Goal: Answer question/provide support

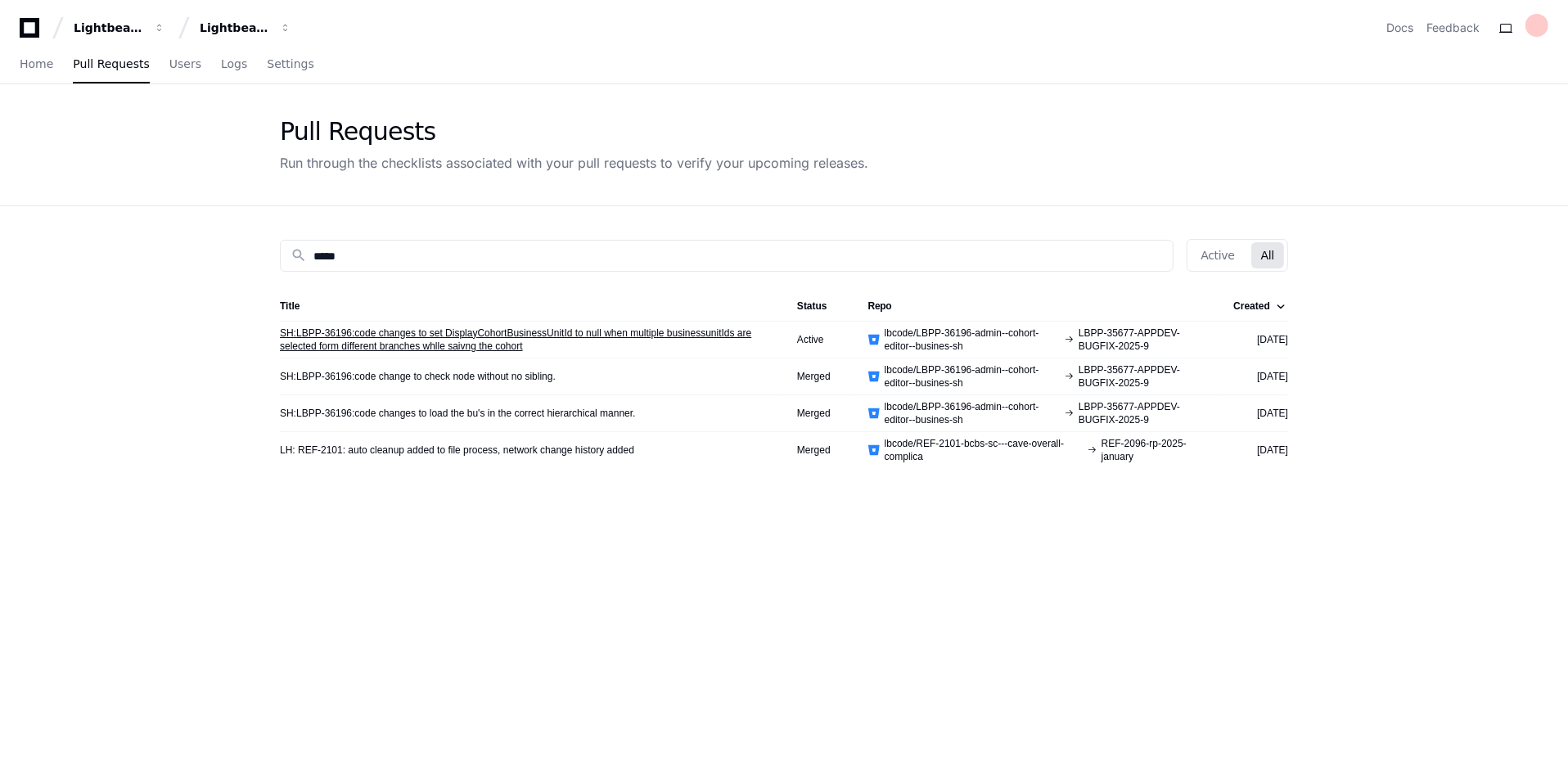
click at [455, 345] on link "SH:LBPP-36196:code changes to set DisplayCohortBusinessUnitId to null when mult…" at bounding box center [525, 339] width 491 height 26
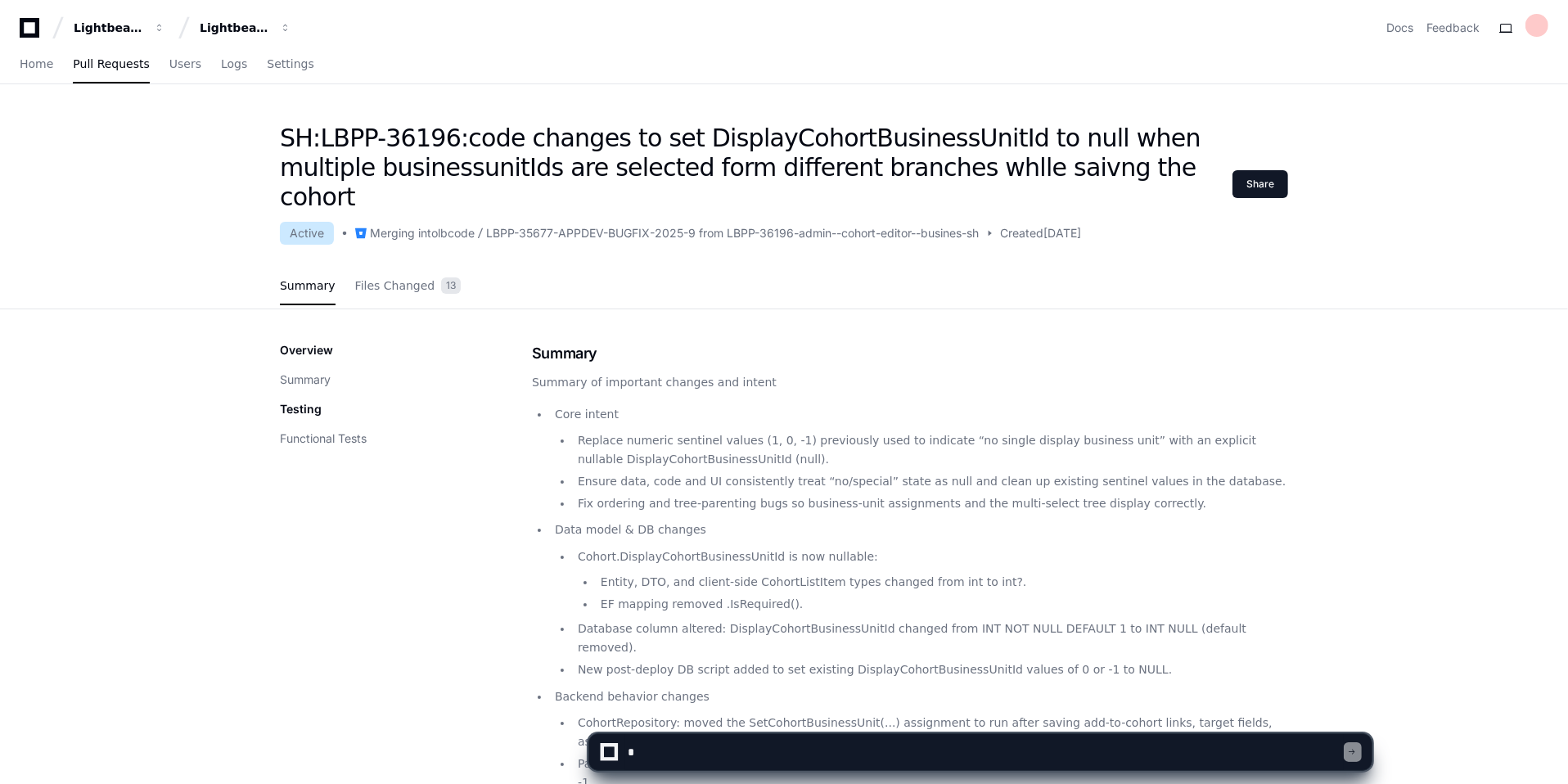
click at [658, 761] on textarea at bounding box center [984, 752] width 718 height 36
type textarea "*"
type textarea "**********"
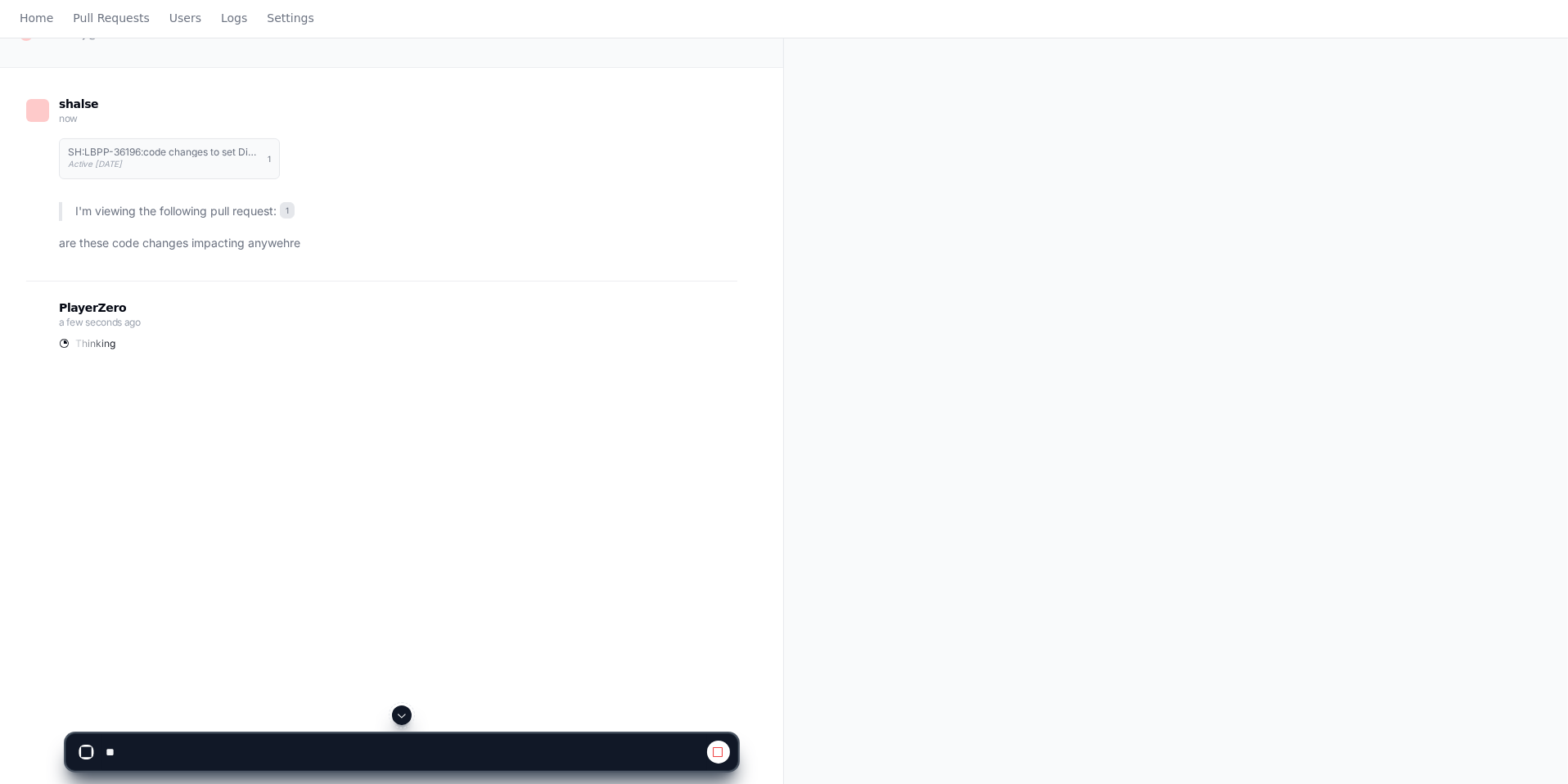
scroll to position [265, 0]
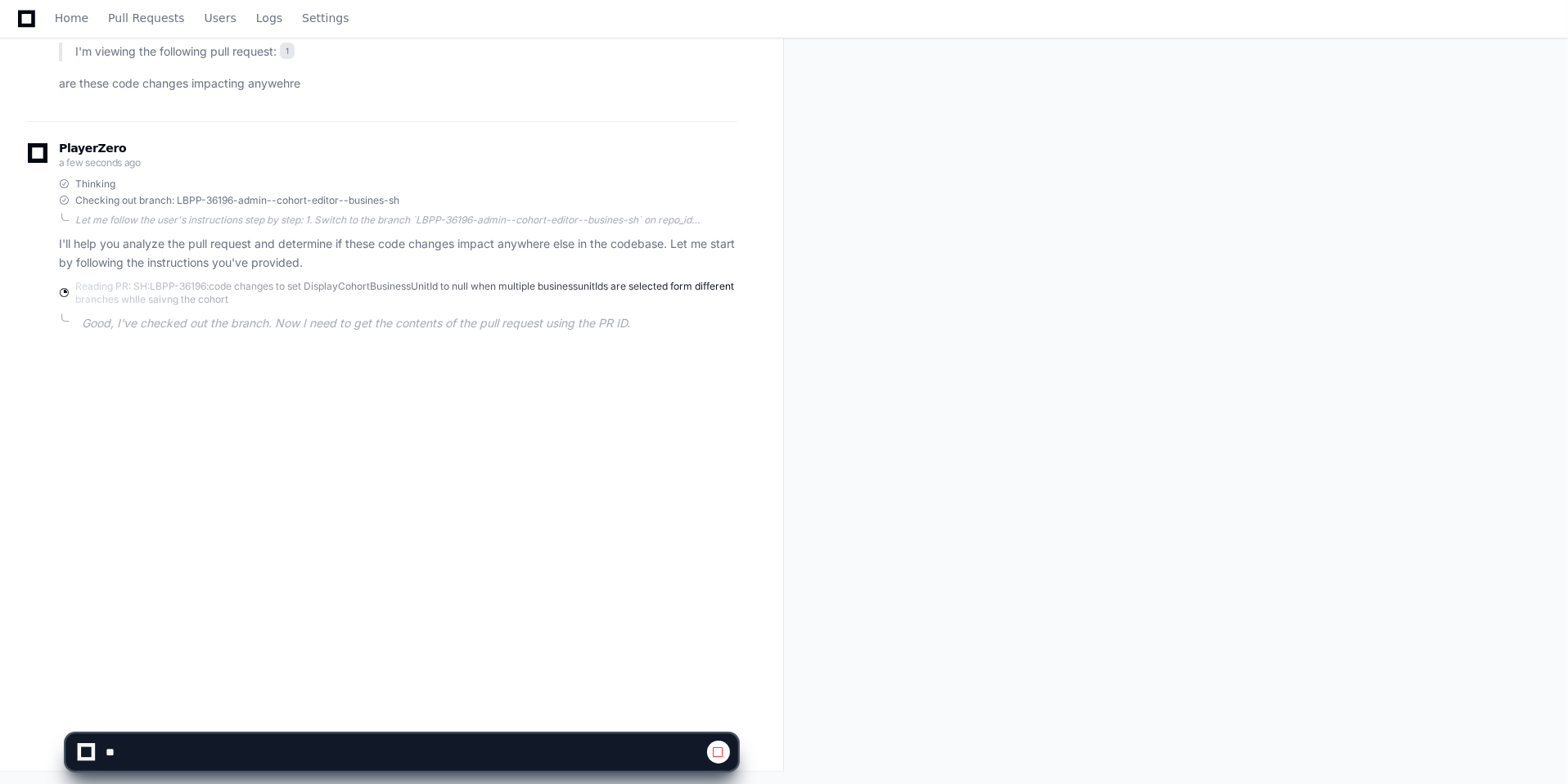
click at [0, 432] on div "shalse a few seconds ago SH:LBPP-36196:code changes to set DisplayCohortBusines…" at bounding box center [391, 340] width 783 height 865
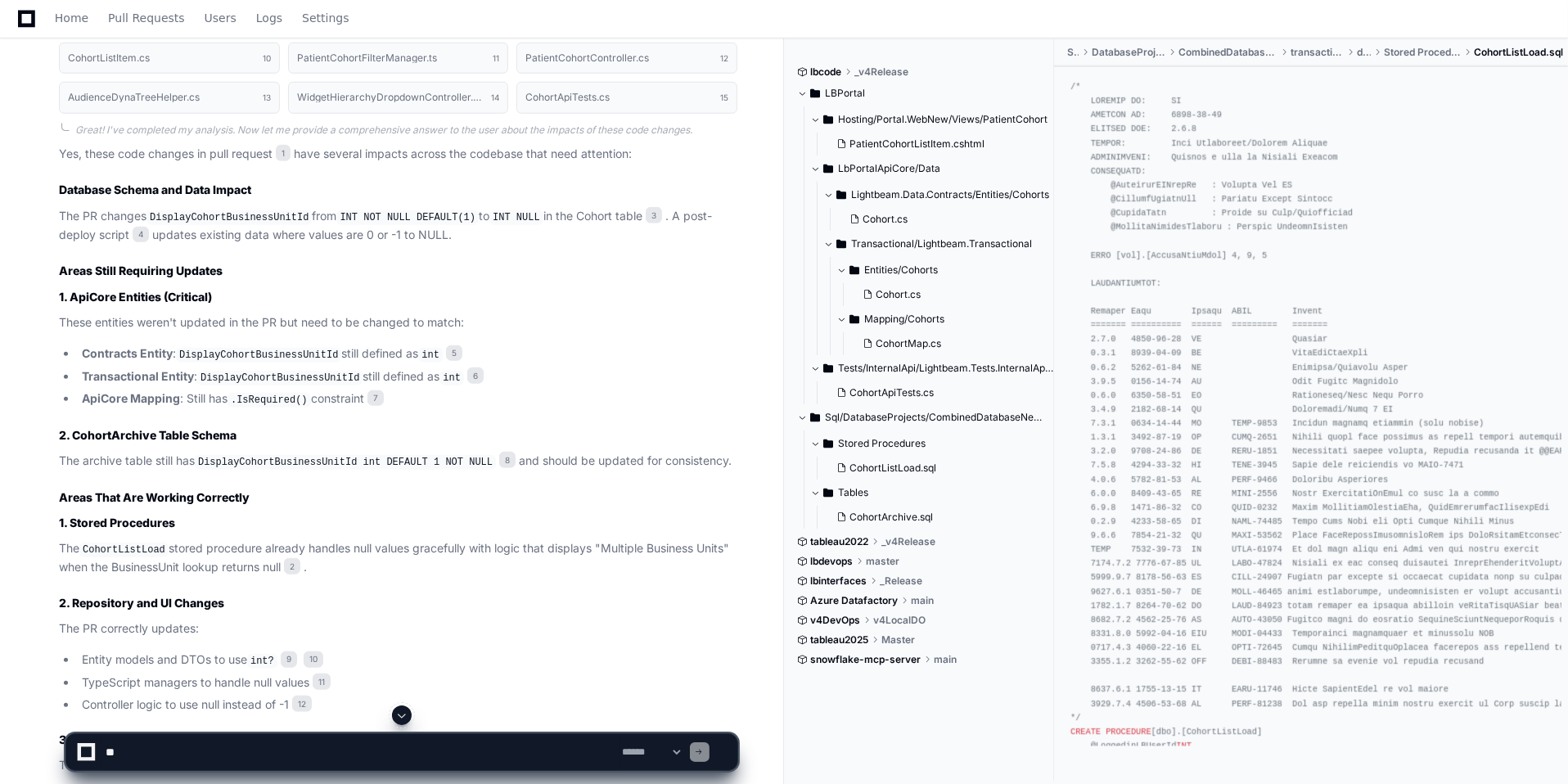
scroll to position [1332, 0]
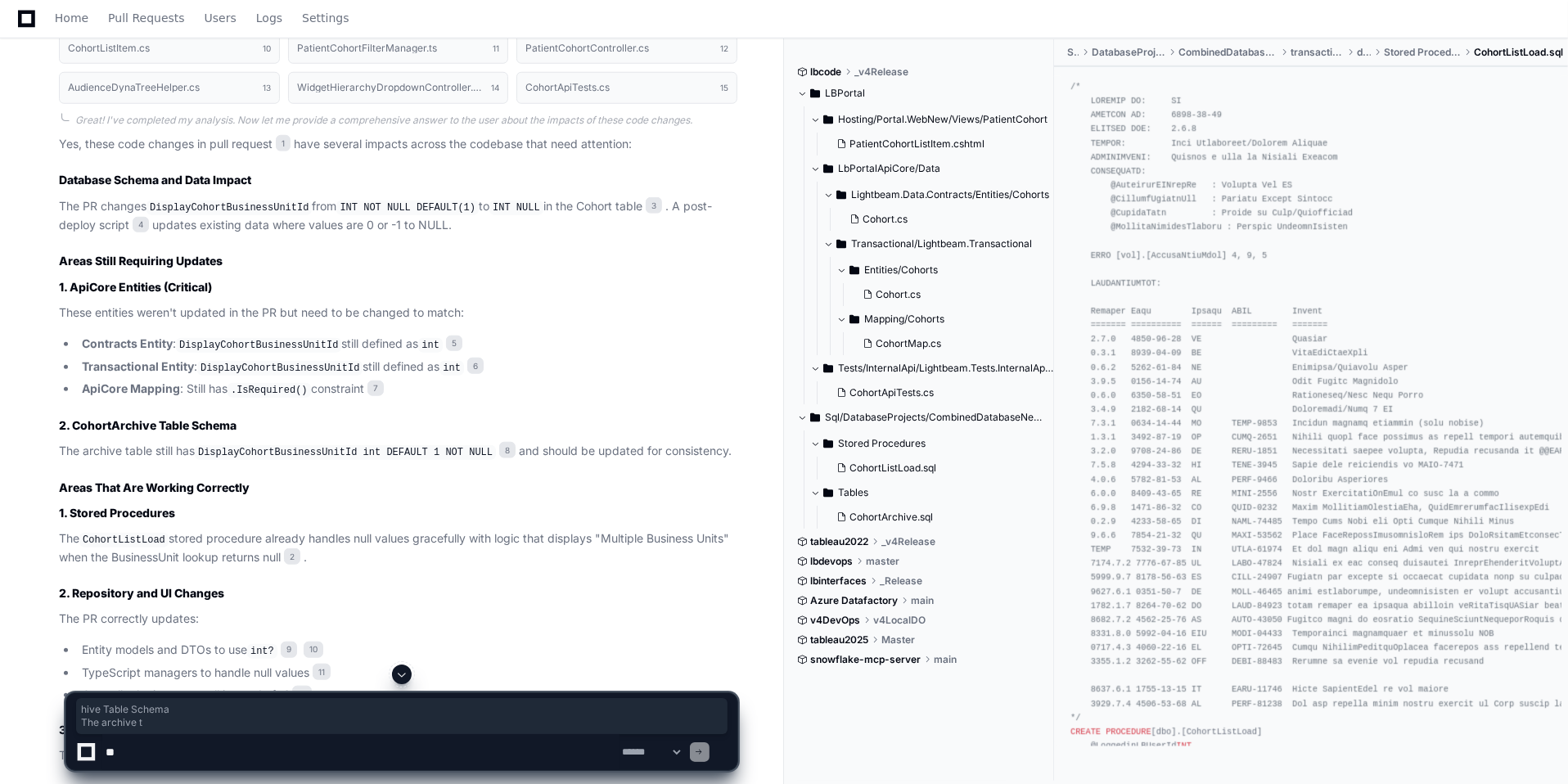
drag, startPoint x: 128, startPoint y: 450, endPoint x: 131, endPoint y: 415, distance: 35.1
click at [131, 415] on article "Yes, these code changes in pull request 1 have several impacts across the codeb…" at bounding box center [398, 553] width 679 height 837
click at [131, 419] on strong "2. CohortArchive Table Schema" at bounding box center [147, 425] width 178 height 14
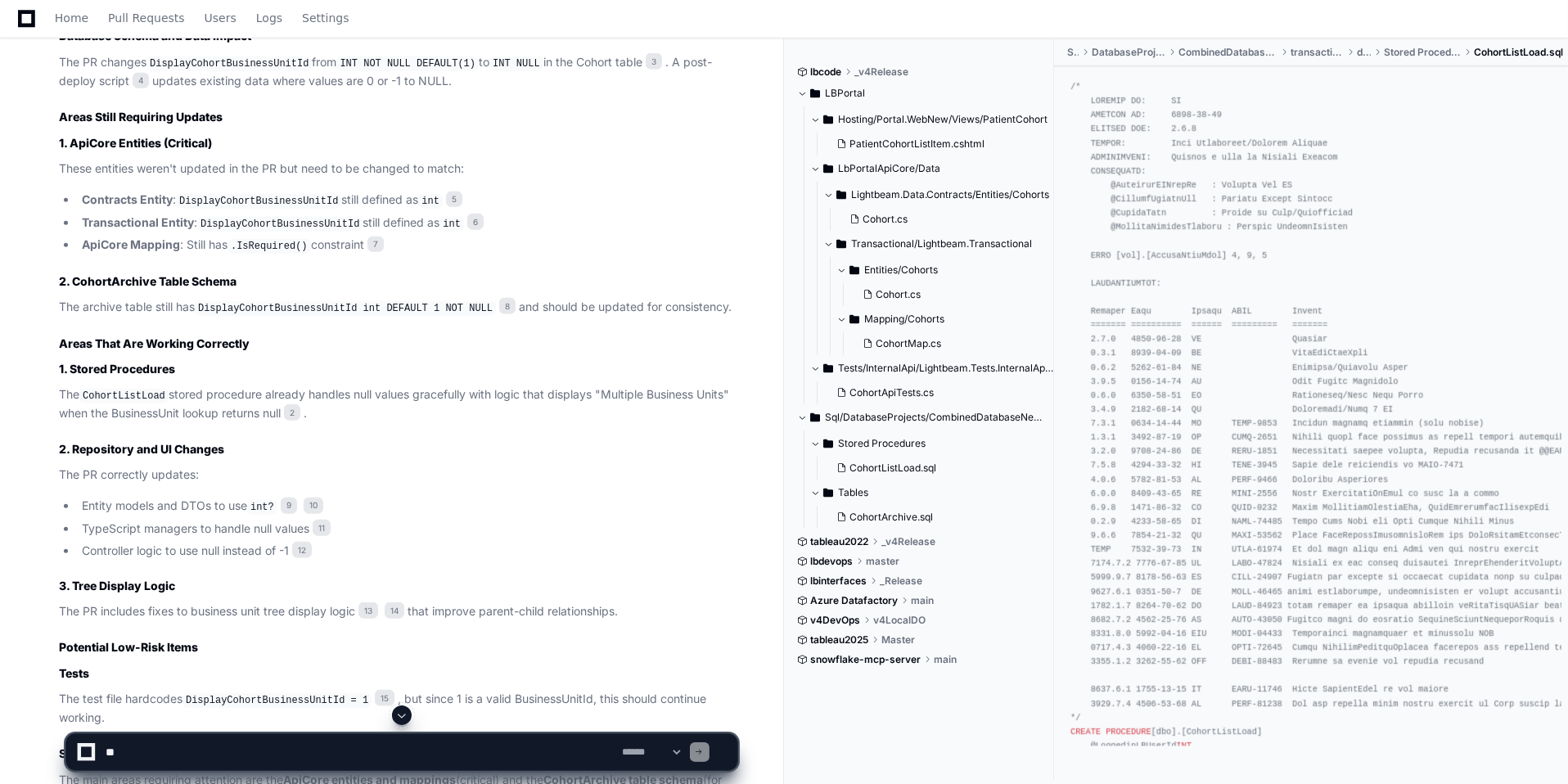
scroll to position [1469, 0]
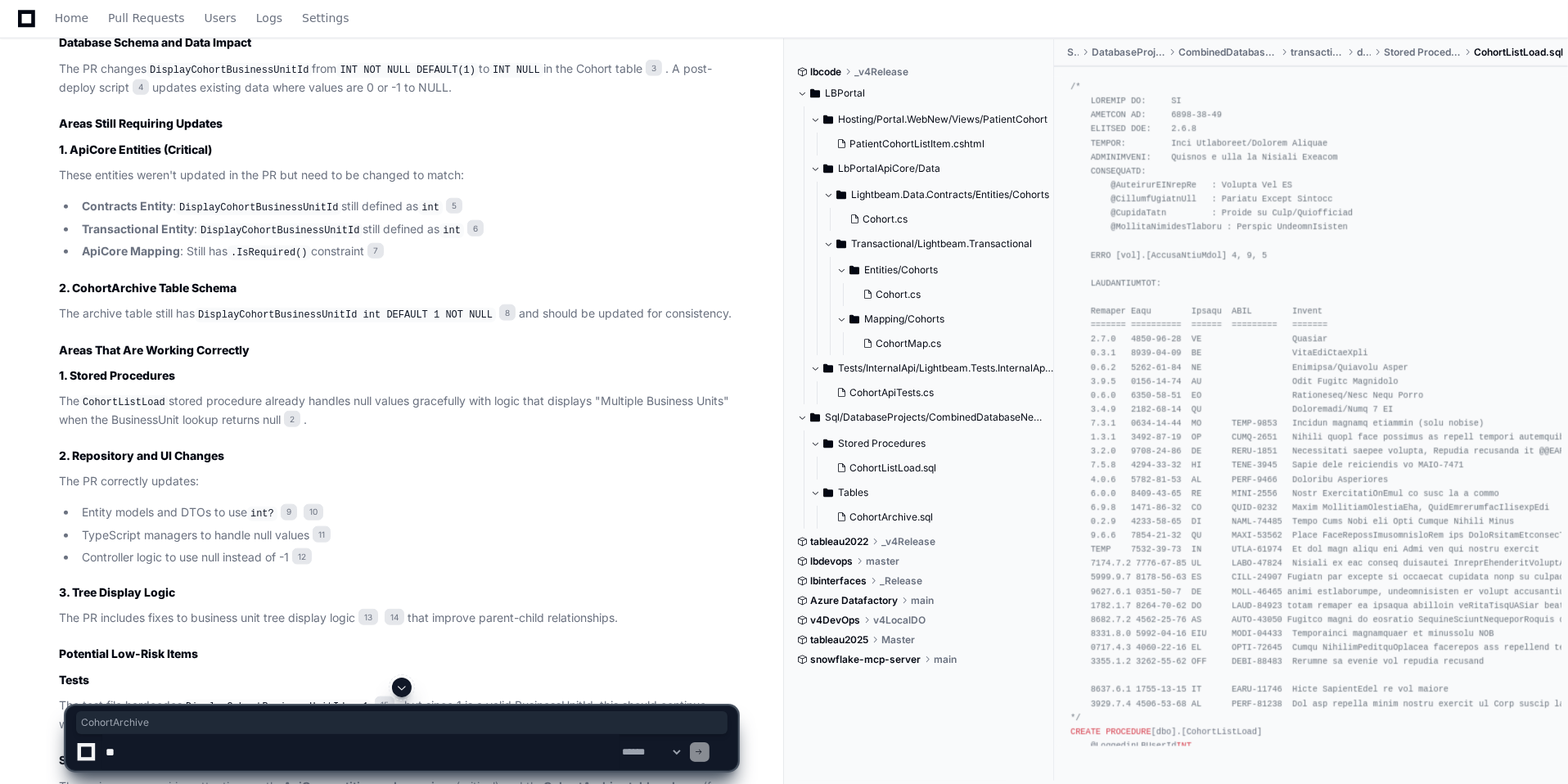
drag, startPoint x: 156, startPoint y: 280, endPoint x: 72, endPoint y: 285, distance: 84.1
click at [72, 285] on strong "2. CohortArchive Table Schema" at bounding box center [147, 287] width 178 height 14
copy strong "CohortArchive"
click at [154, 756] on textarea at bounding box center [361, 752] width 517 height 36
paste textarea "**********"
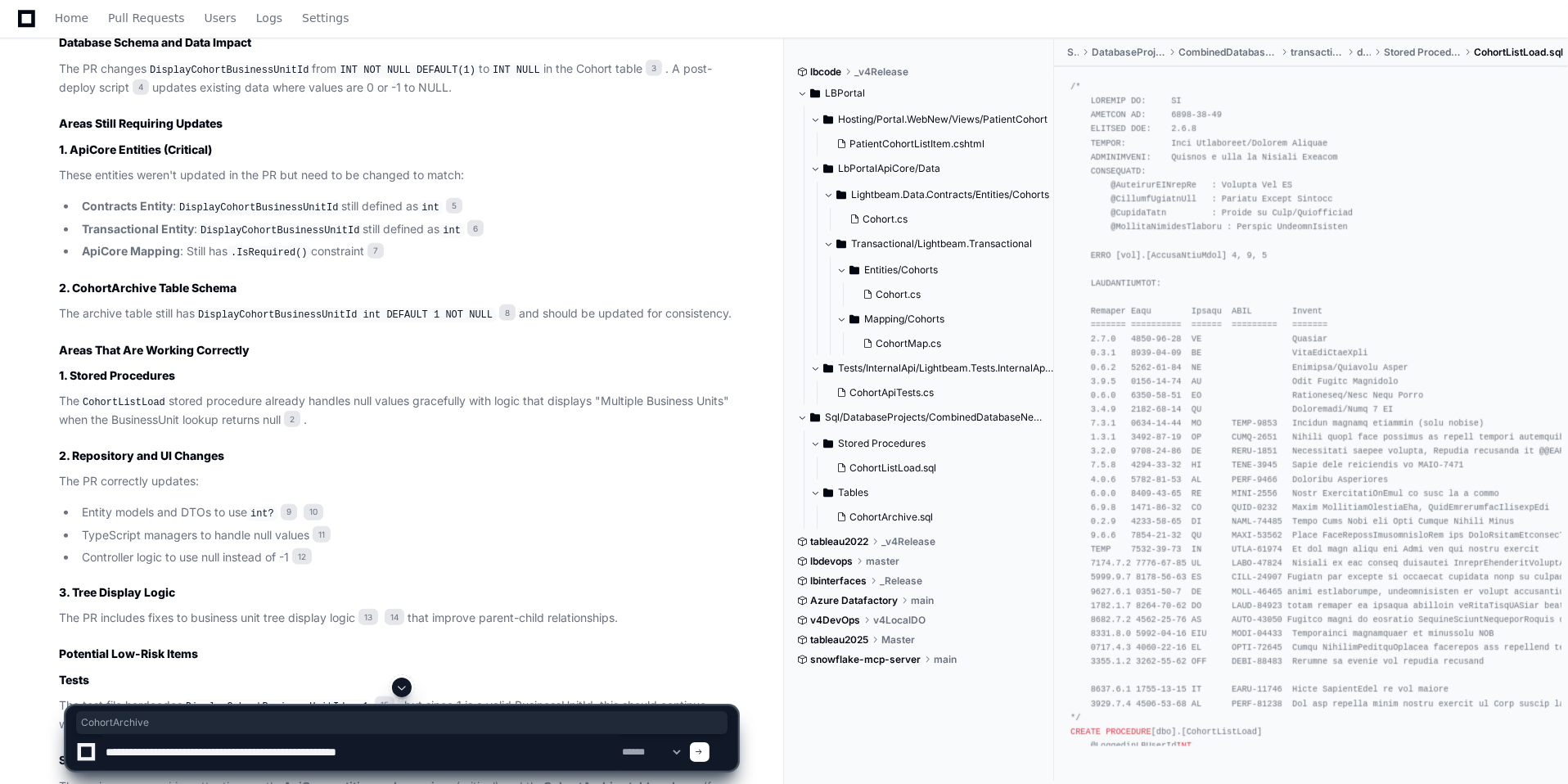
click at [361, 754] on textarea at bounding box center [361, 752] width 517 height 36
click at [253, 752] on textarea at bounding box center [361, 752] width 517 height 36
paste textarea "**********"
click at [359, 758] on textarea at bounding box center [361, 752] width 517 height 36
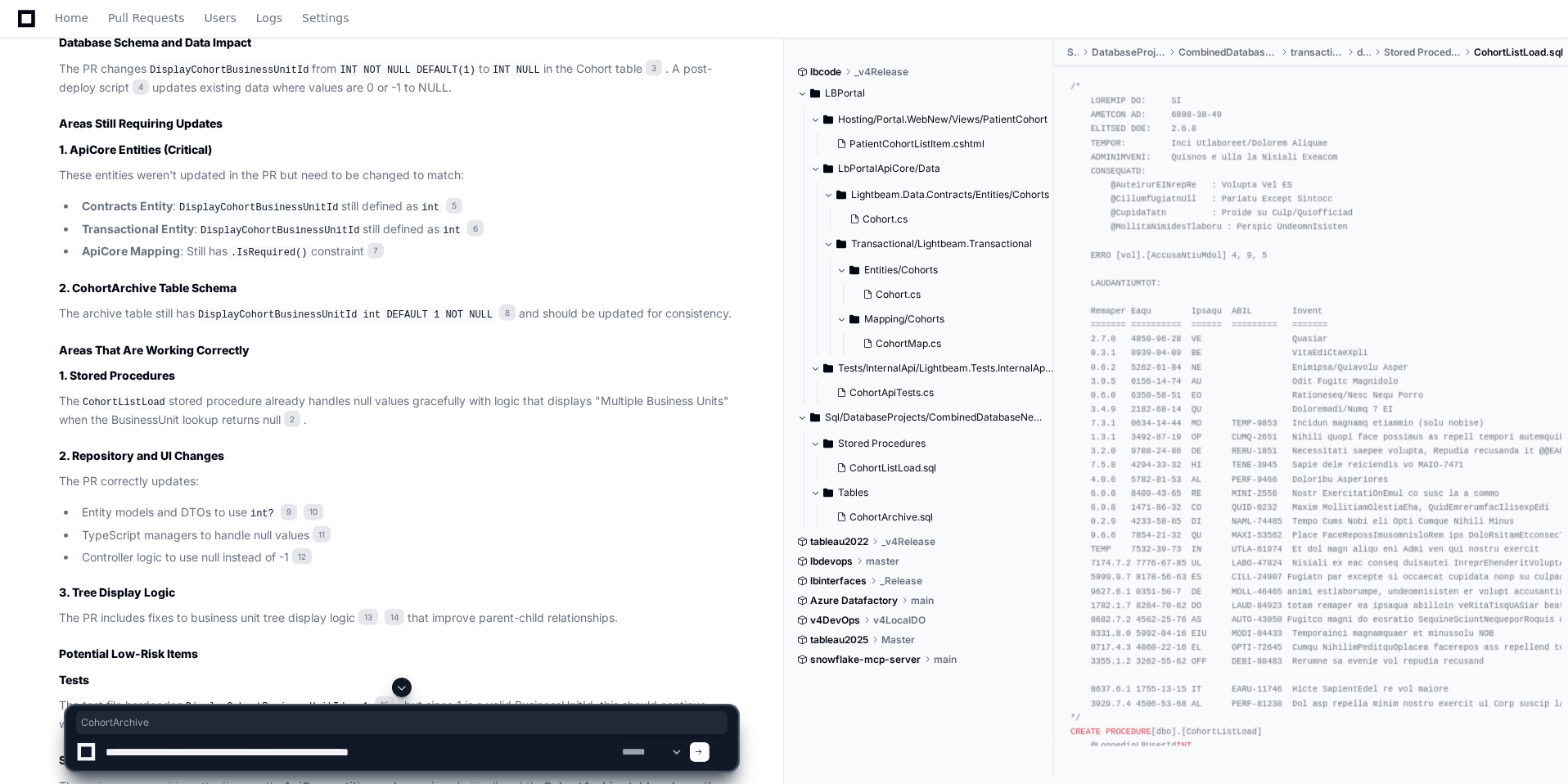
click at [359, 758] on textarea at bounding box center [361, 752] width 517 height 36
click at [415, 754] on textarea at bounding box center [361, 752] width 517 height 36
paste textarea "*******"
click at [147, 754] on textarea at bounding box center [361, 752] width 517 height 36
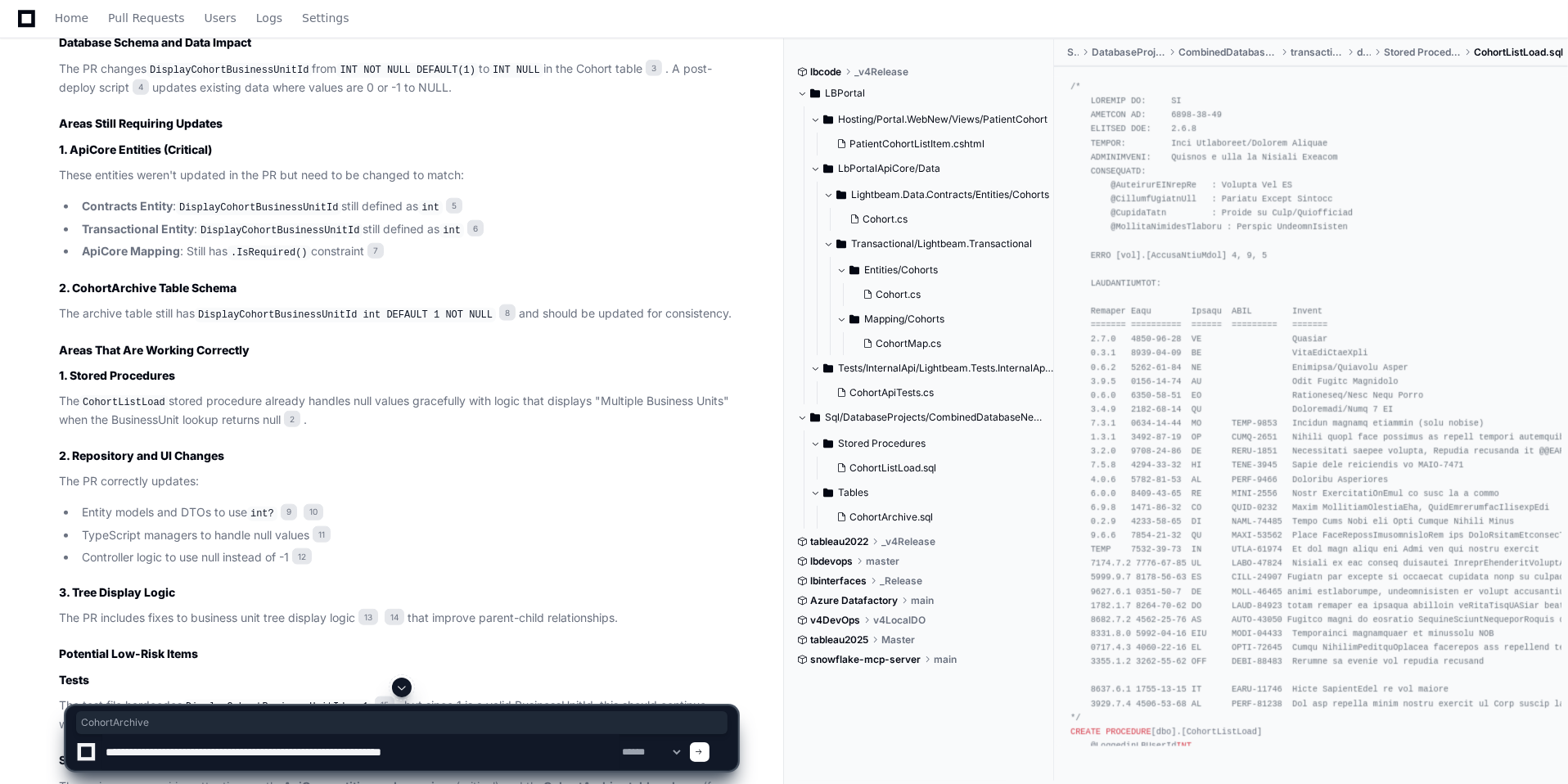
click at [494, 754] on textarea at bounding box center [361, 752] width 517 height 36
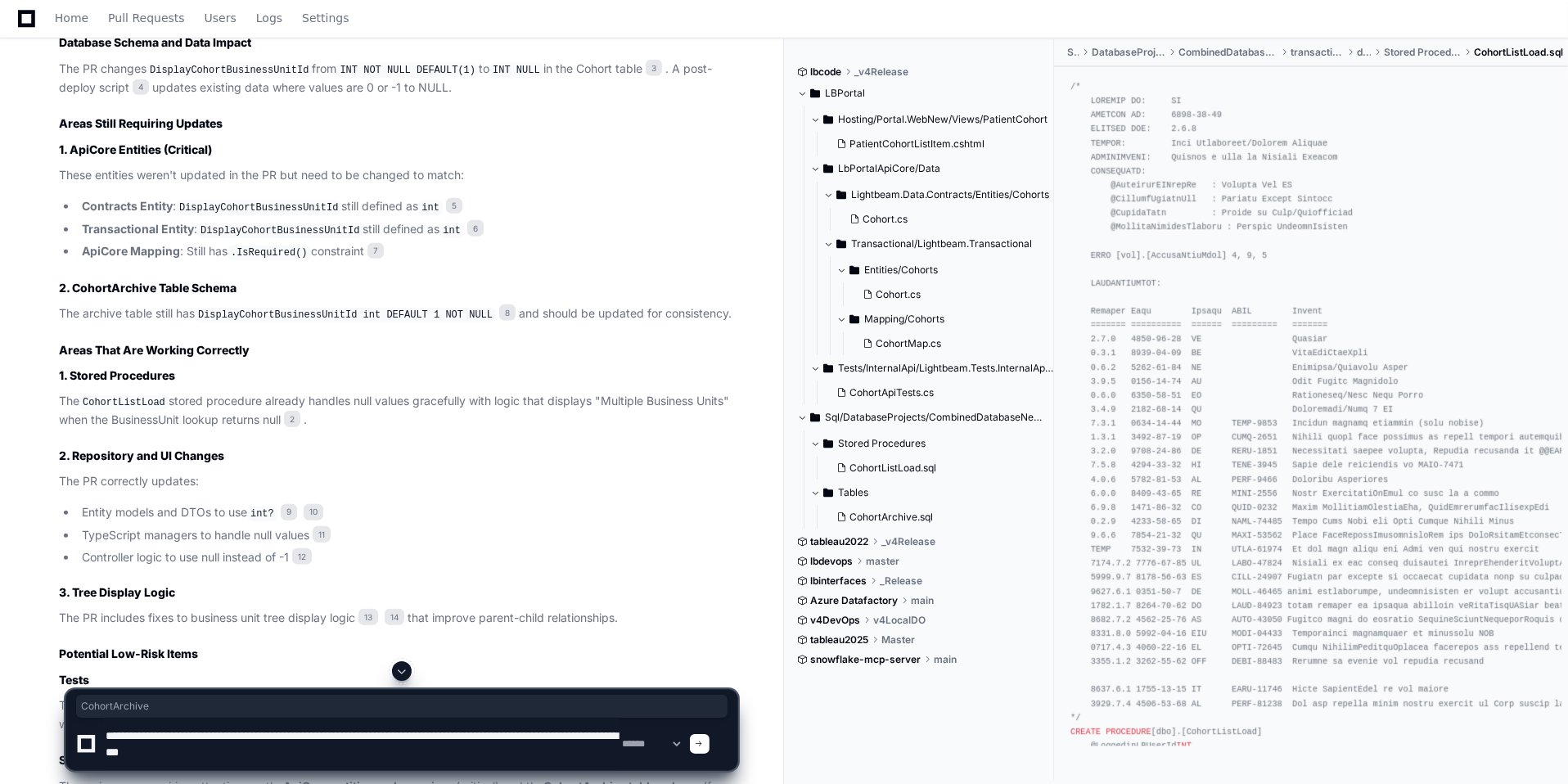
type textarea "**********"
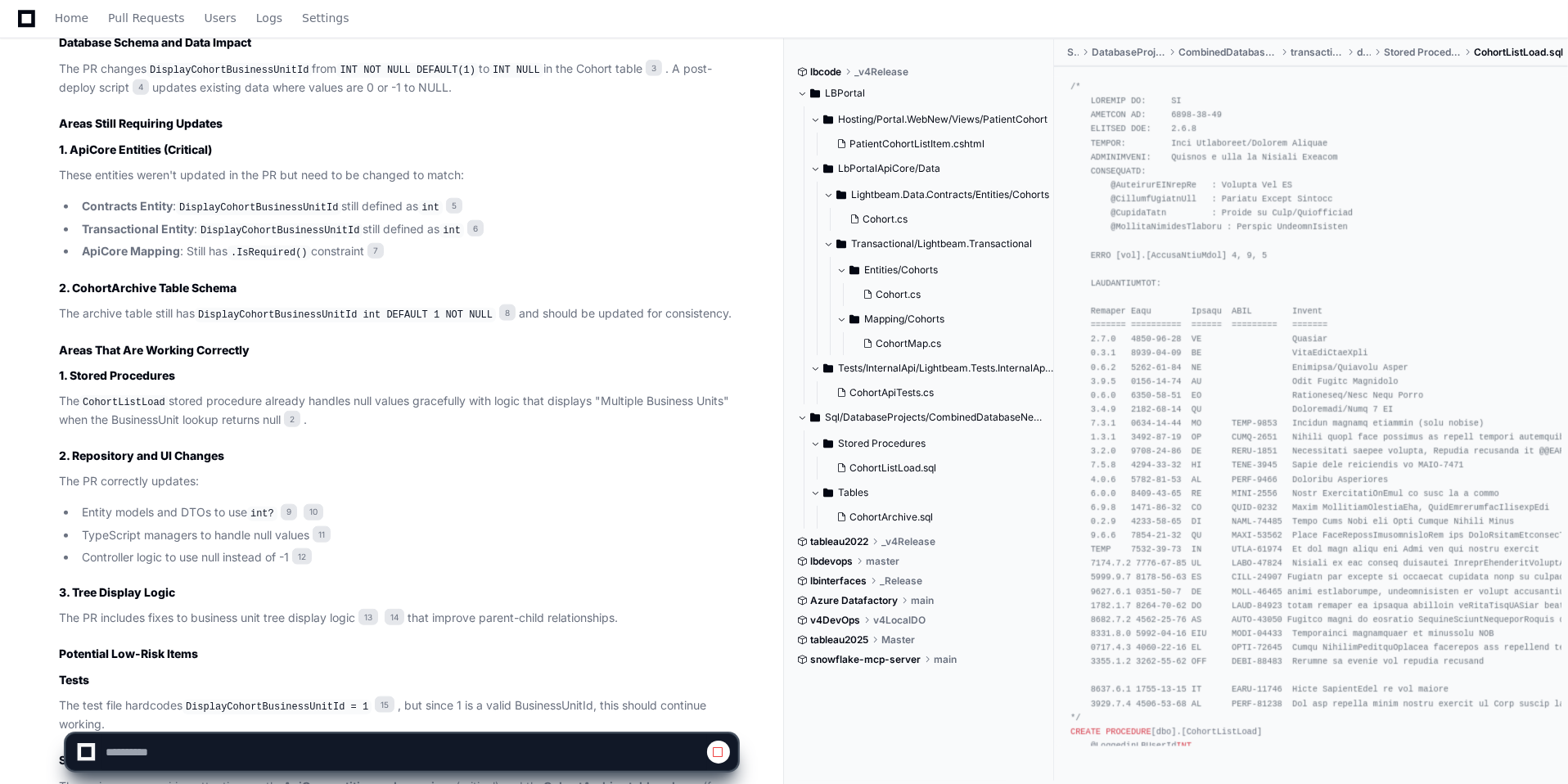
scroll to position [1894, 0]
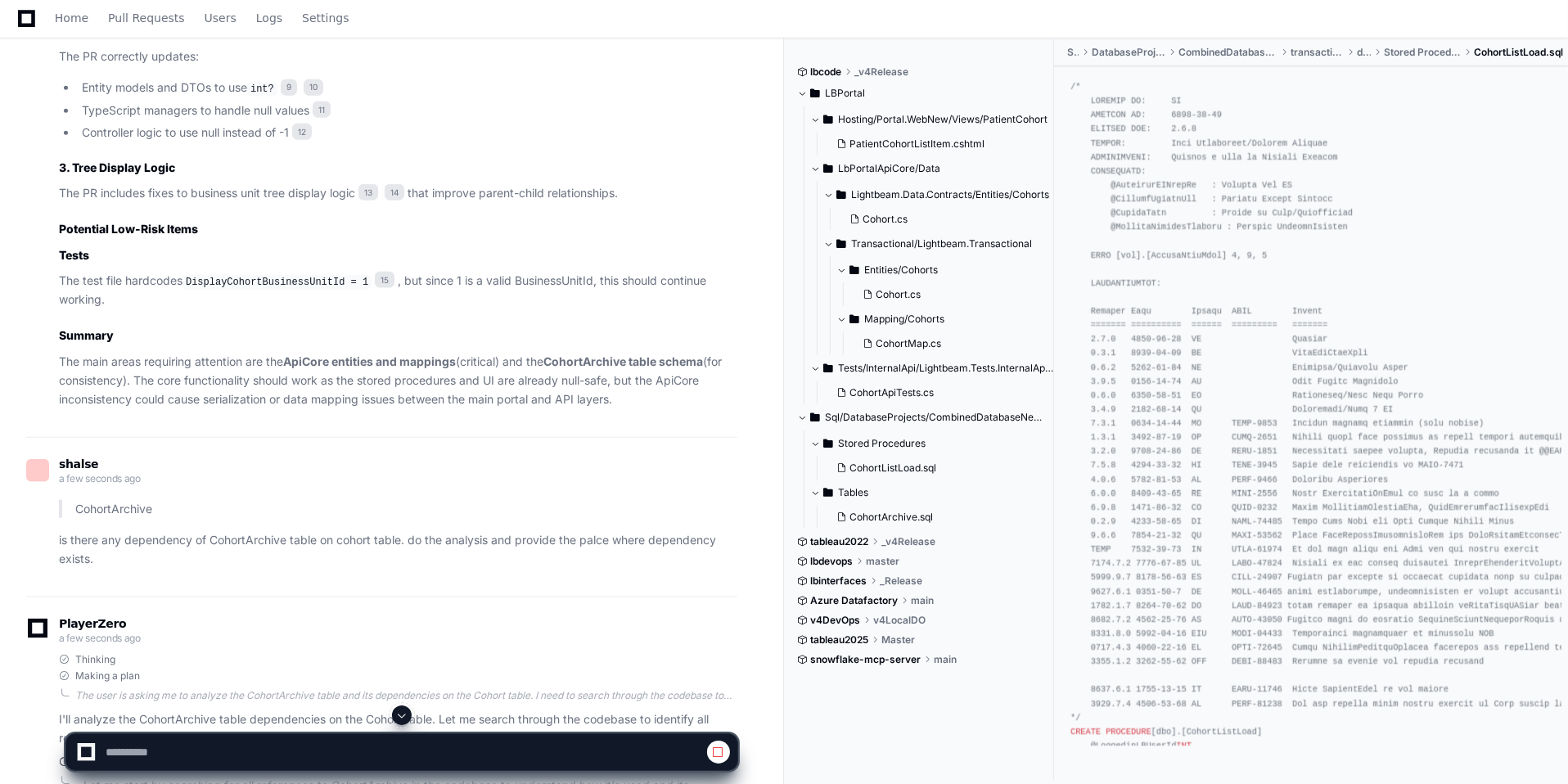
click at [879, 539] on span at bounding box center [875, 542] width 10 height 10
click at [896, 540] on span "_v4Release" at bounding box center [908, 542] width 54 height 13
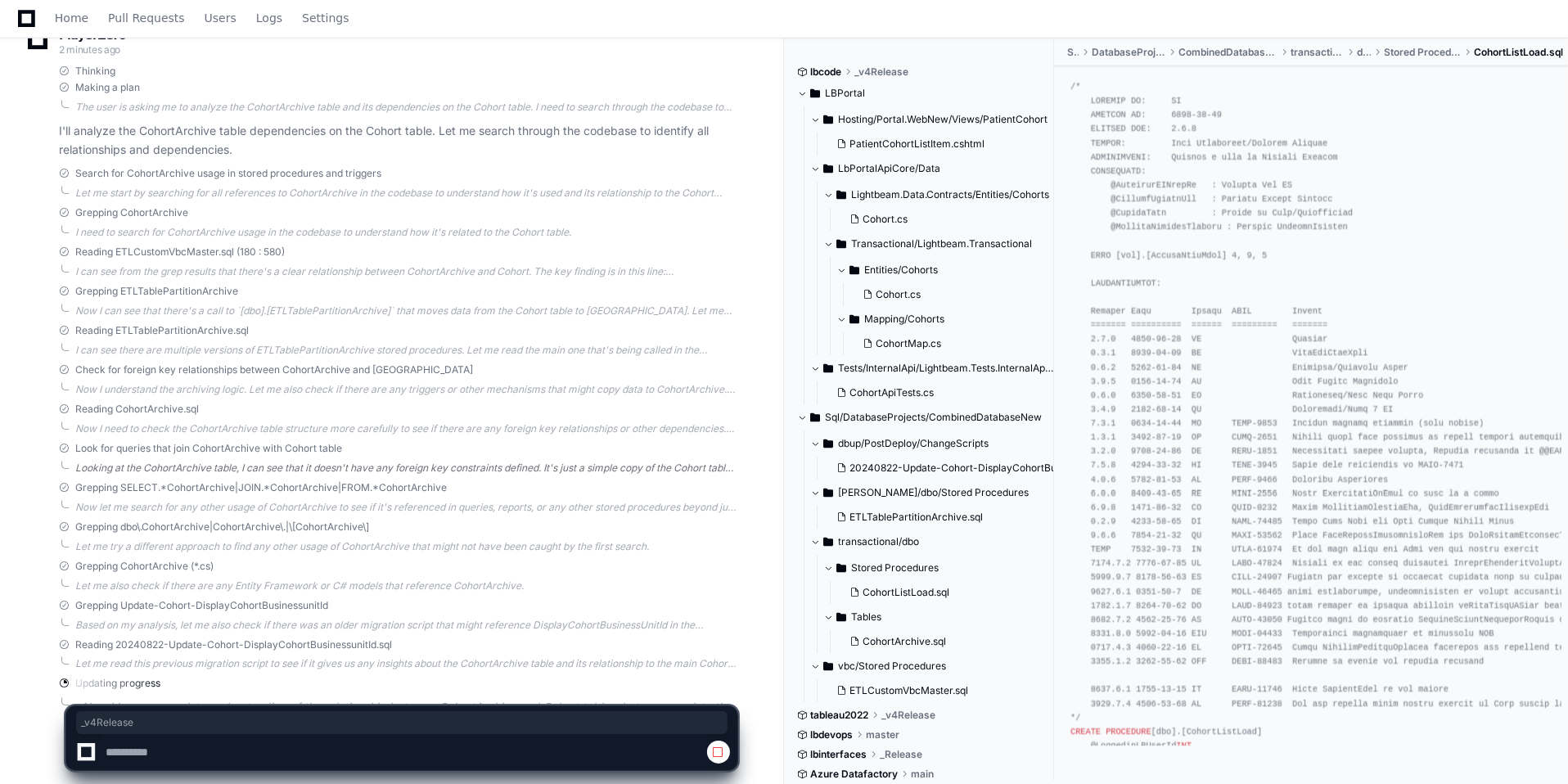
scroll to position [2556, 0]
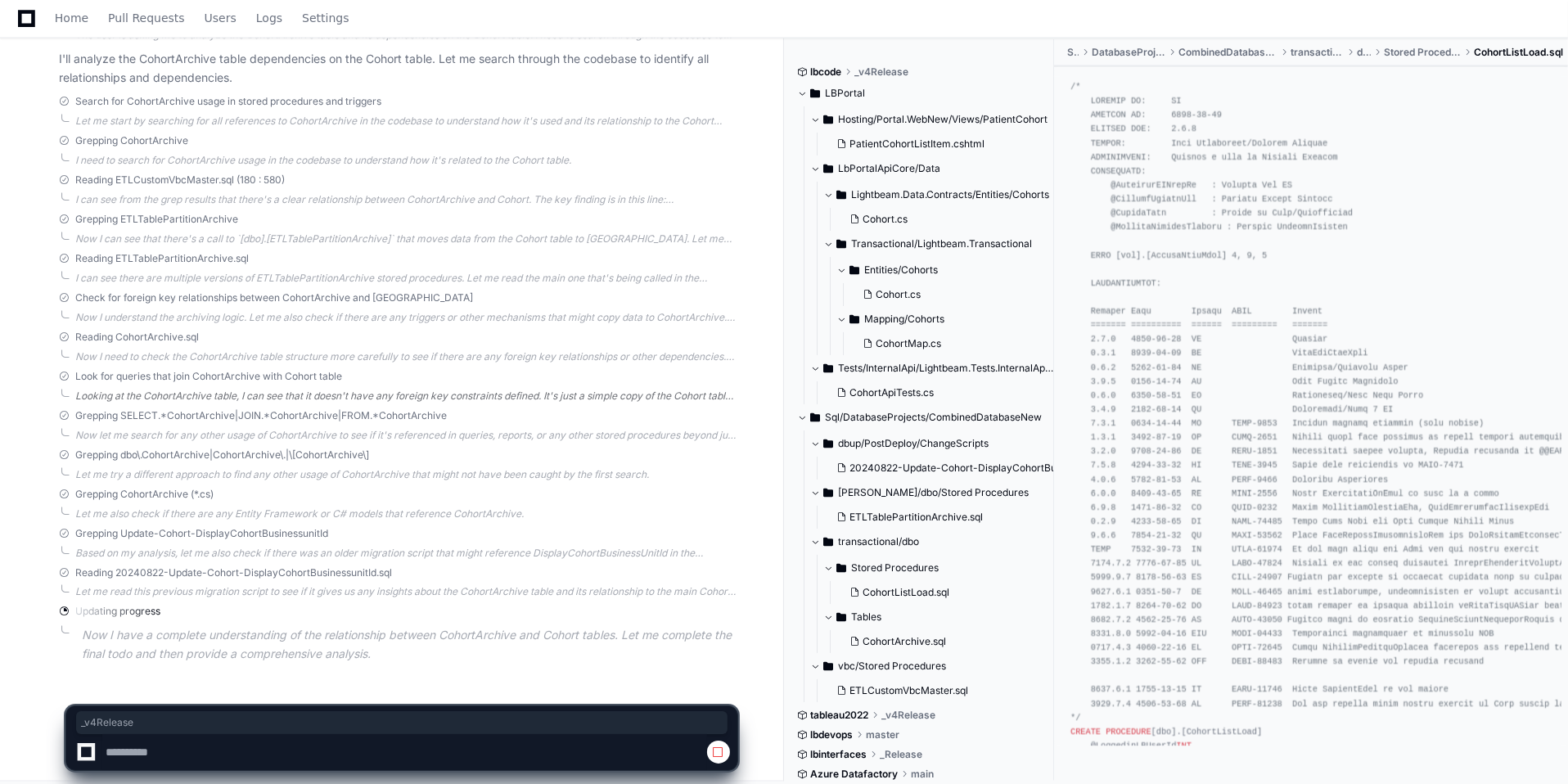
click at [455, 390] on div "Looking at the CohortArchive table, I can see that it doesn't have any foreign …" at bounding box center [406, 396] width 662 height 13
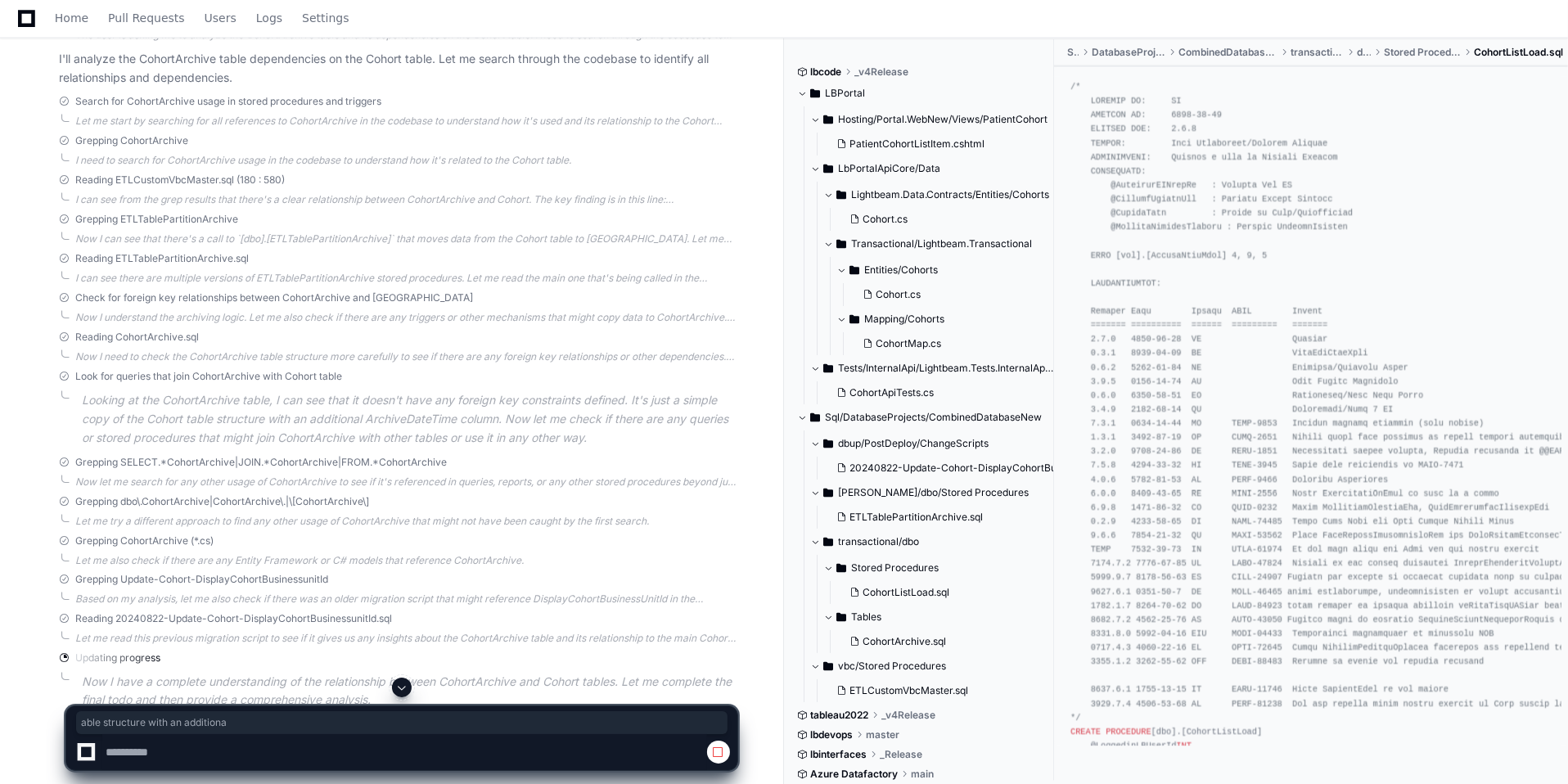
drag, startPoint x: 190, startPoint y: 418, endPoint x: 359, endPoint y: 414, distance: 169.0
click at [359, 414] on p "Looking at the CohortArchive table, I can see that it doesn't have any foreign …" at bounding box center [409, 419] width 655 height 56
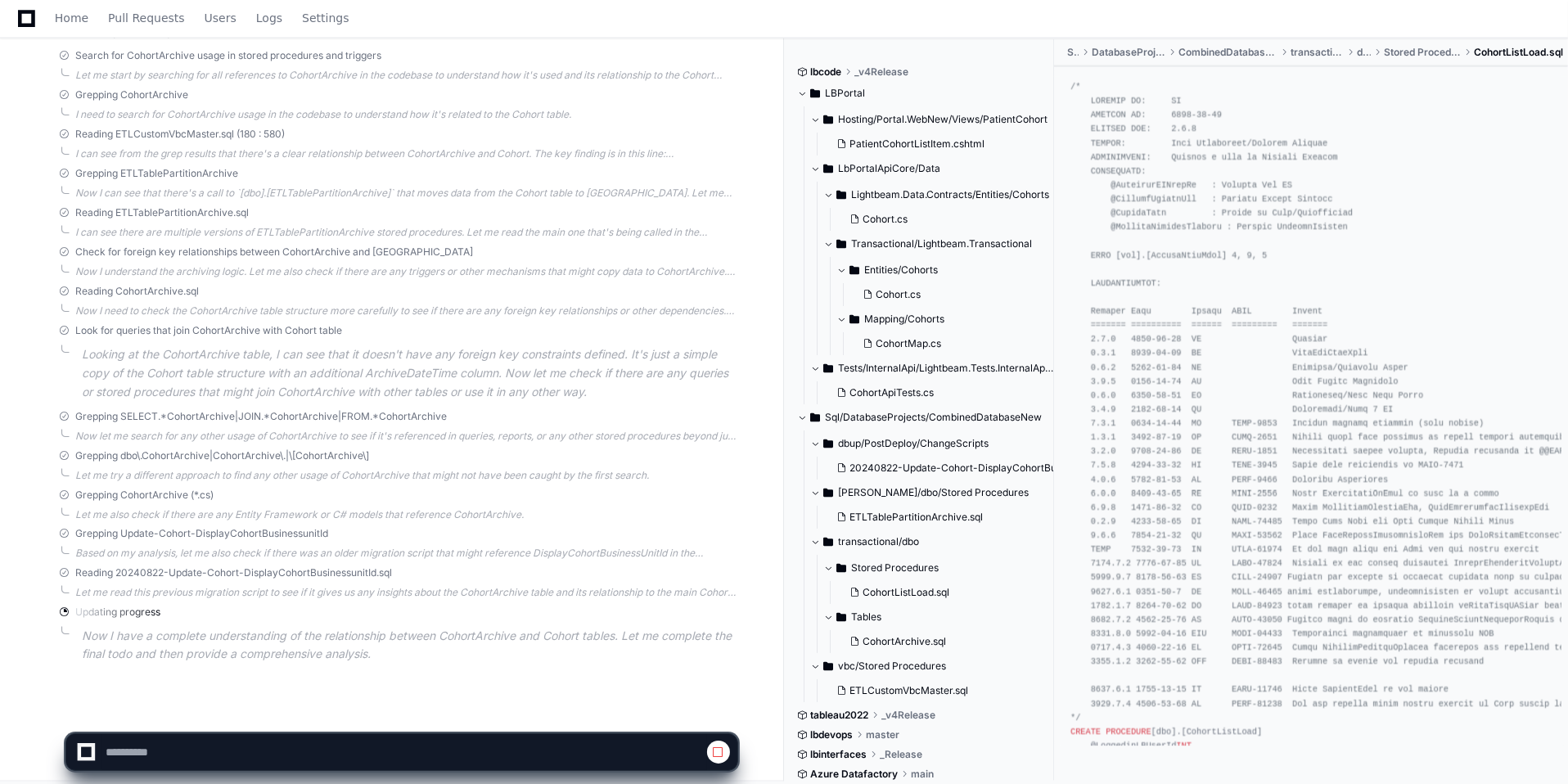
click at [296, 629] on p "Now I have a complete understanding of the relationship between CohortArchive a…" at bounding box center [409, 646] width 655 height 37
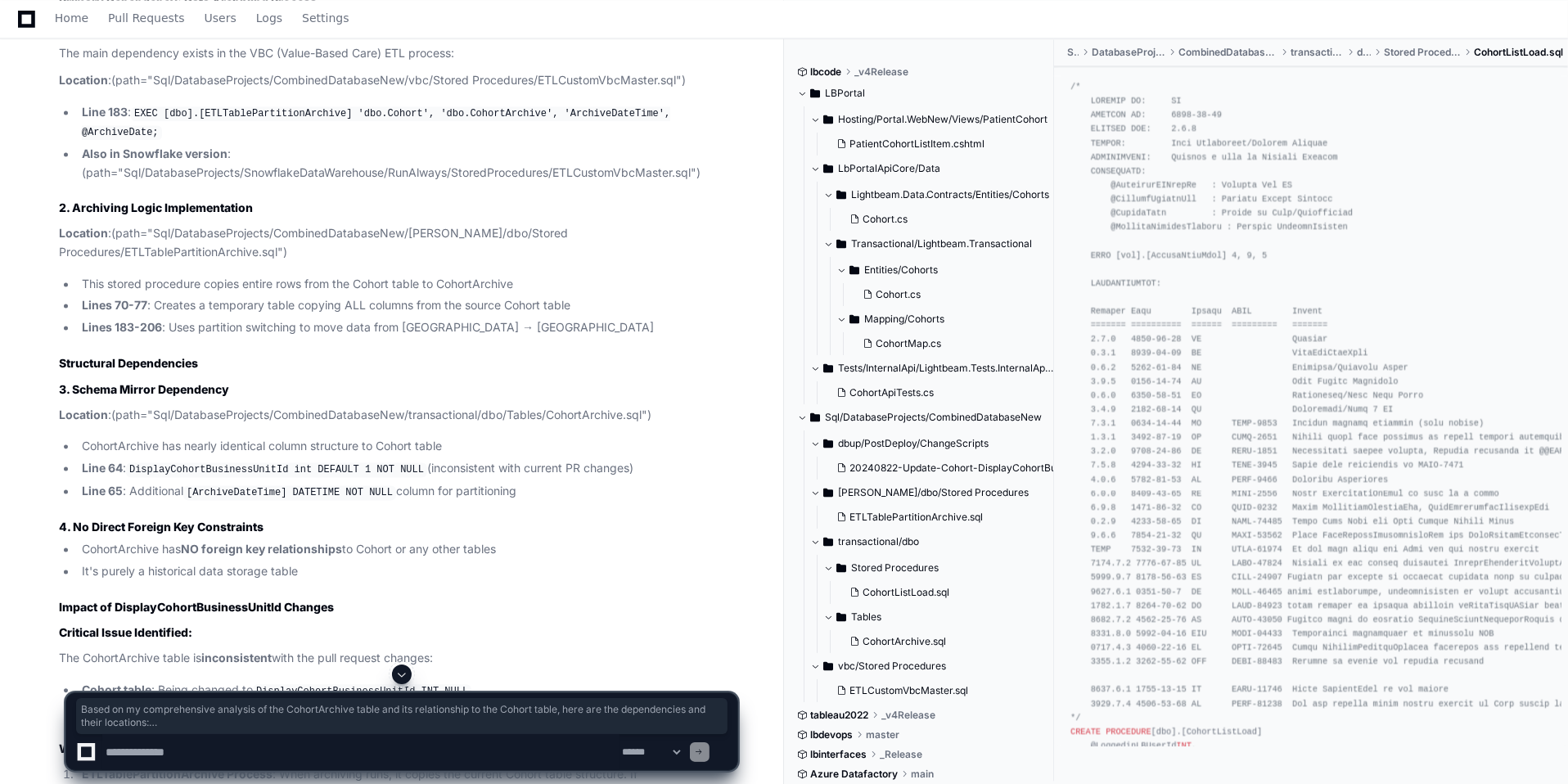
scroll to position [3294, 0]
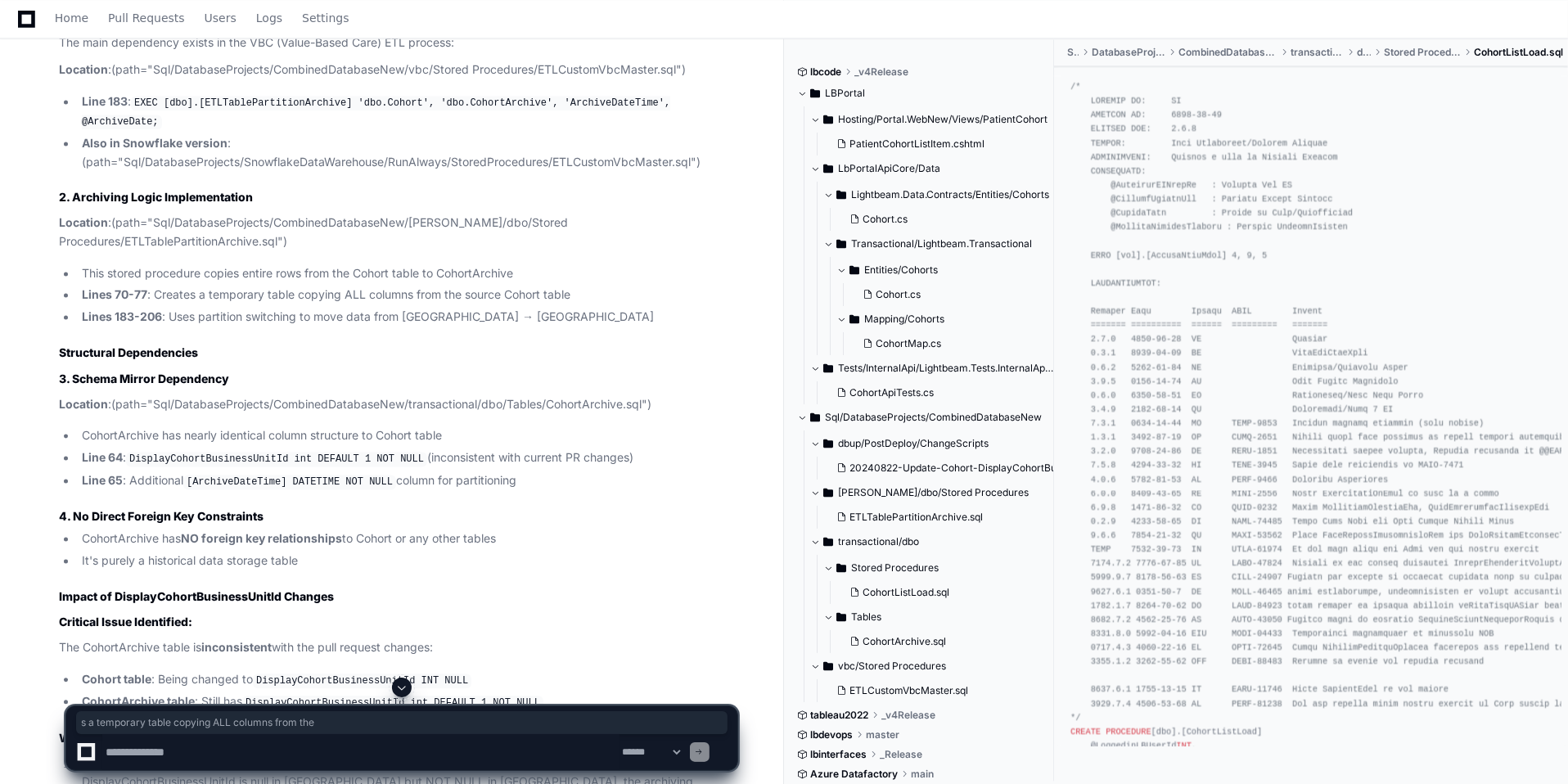
drag, startPoint x: 193, startPoint y: 237, endPoint x: 462, endPoint y: 243, distance: 269.1
click at [462, 286] on li "Lines 70-77 : Creates a temporary table copying ALL columns from the source Coh…" at bounding box center [407, 295] width 660 height 19
drag, startPoint x: 189, startPoint y: 263, endPoint x: 432, endPoint y: 263, distance: 243.0
click at [432, 308] on li "Lines 183-206 : Uses partition switching to move data from [GEOGRAPHIC_DATA] → …" at bounding box center [407, 317] width 660 height 19
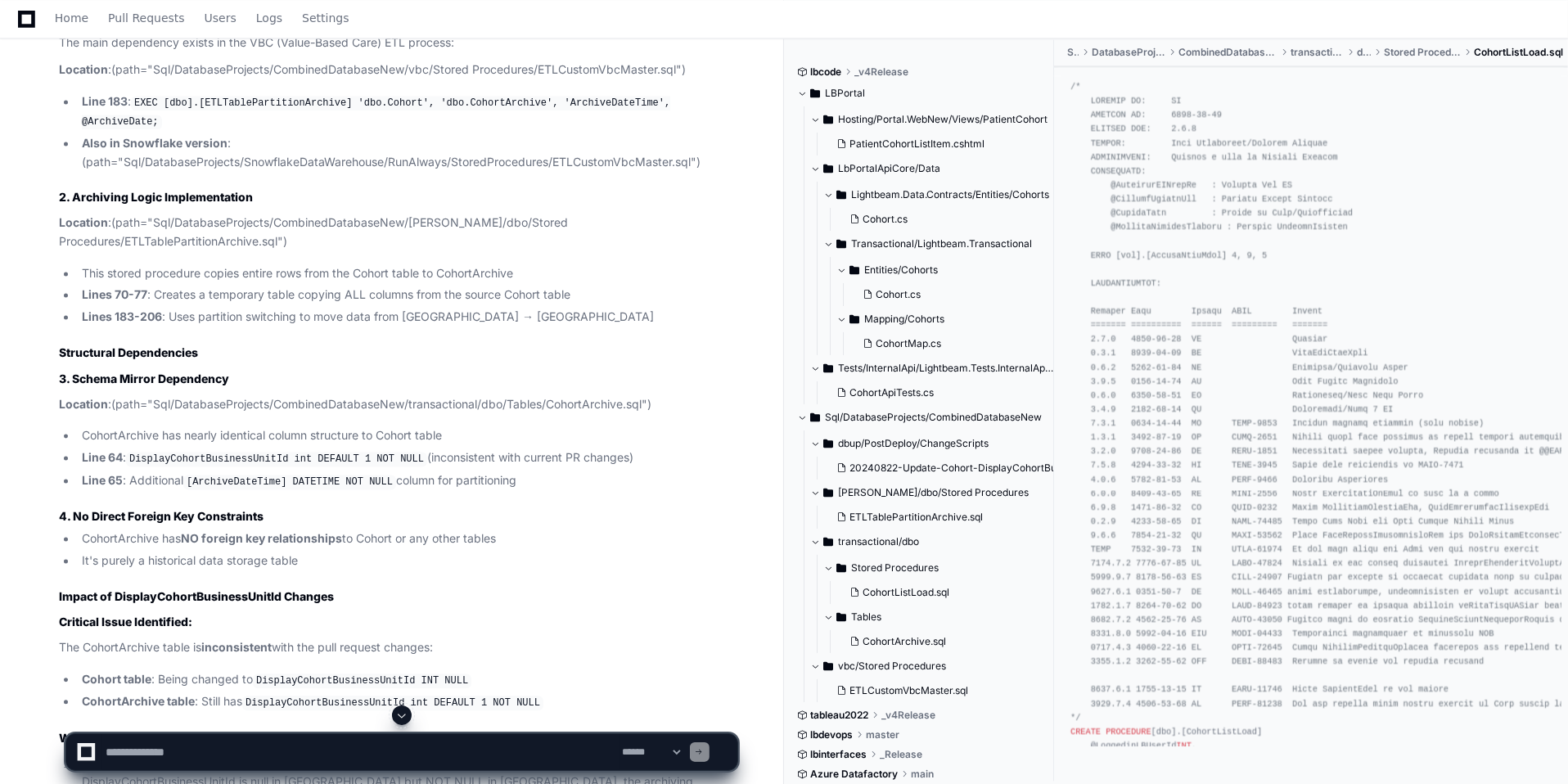
click at [646, 214] on p "Location : (path="Sql/DatabaseProjects/CombinedDatabaseNew/[PERSON_NAME]/dbo/St…" at bounding box center [398, 233] width 679 height 37
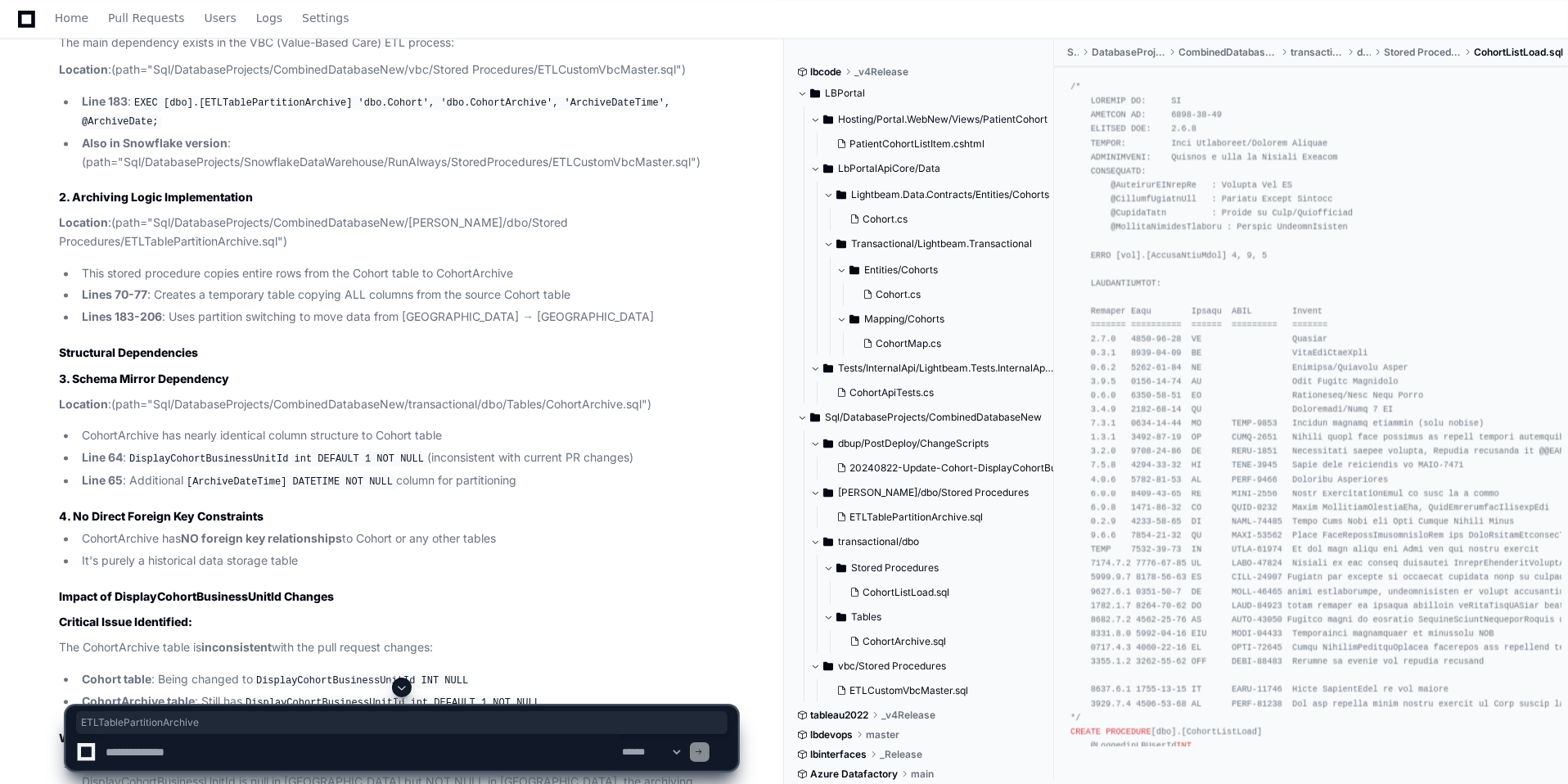
click at [646, 214] on p "Location : (path="Sql/DatabaseProjects/CombinedDatabaseNew/[PERSON_NAME]/dbo/St…" at bounding box center [398, 233] width 679 height 37
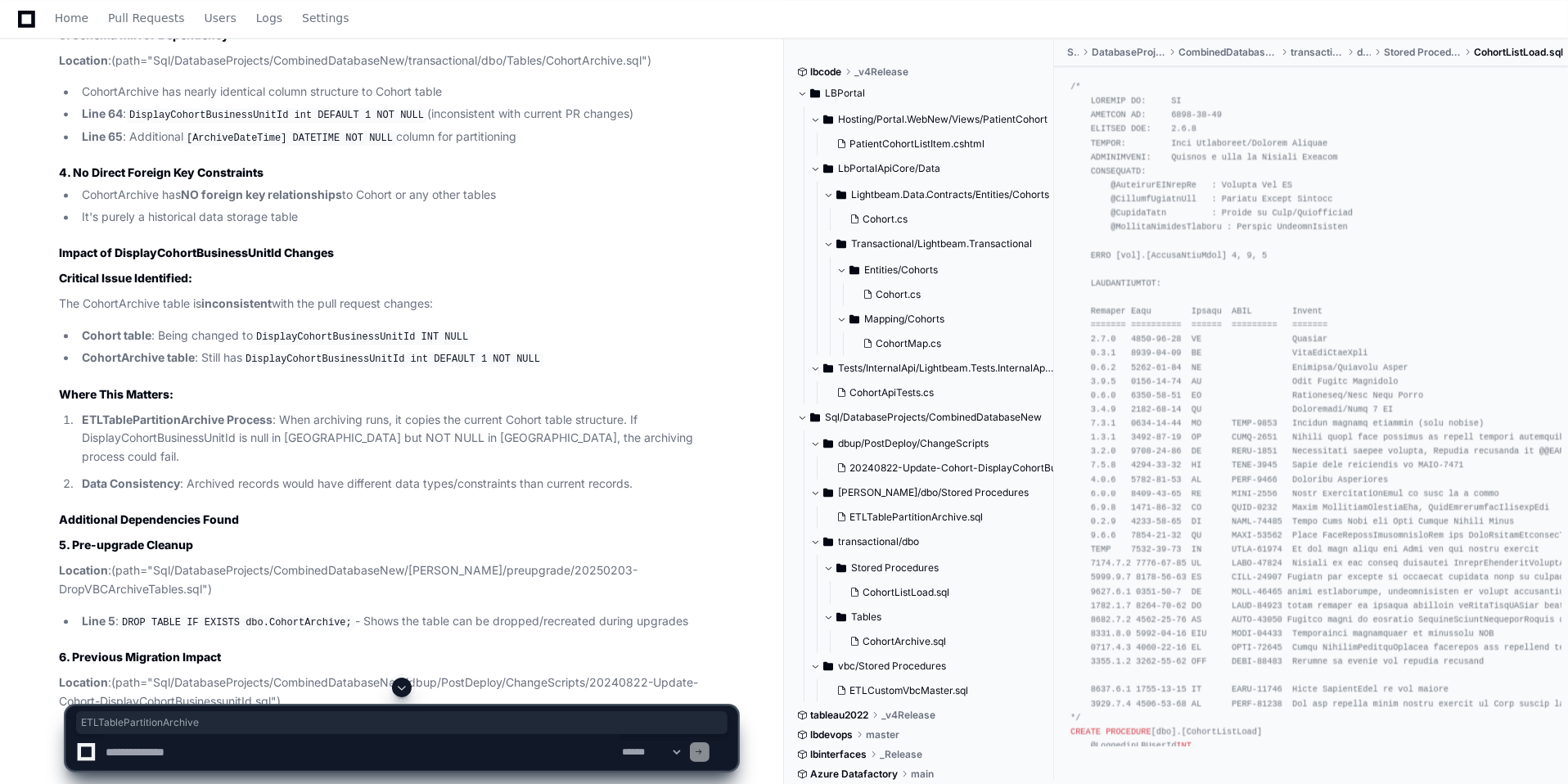
scroll to position [3639, 0]
drag, startPoint x: 376, startPoint y: 415, endPoint x: 493, endPoint y: 413, distance: 117.0
click at [493, 473] on p "Data Consistency : Archived records would have different data types/constraints…" at bounding box center [409, 483] width 655 height 19
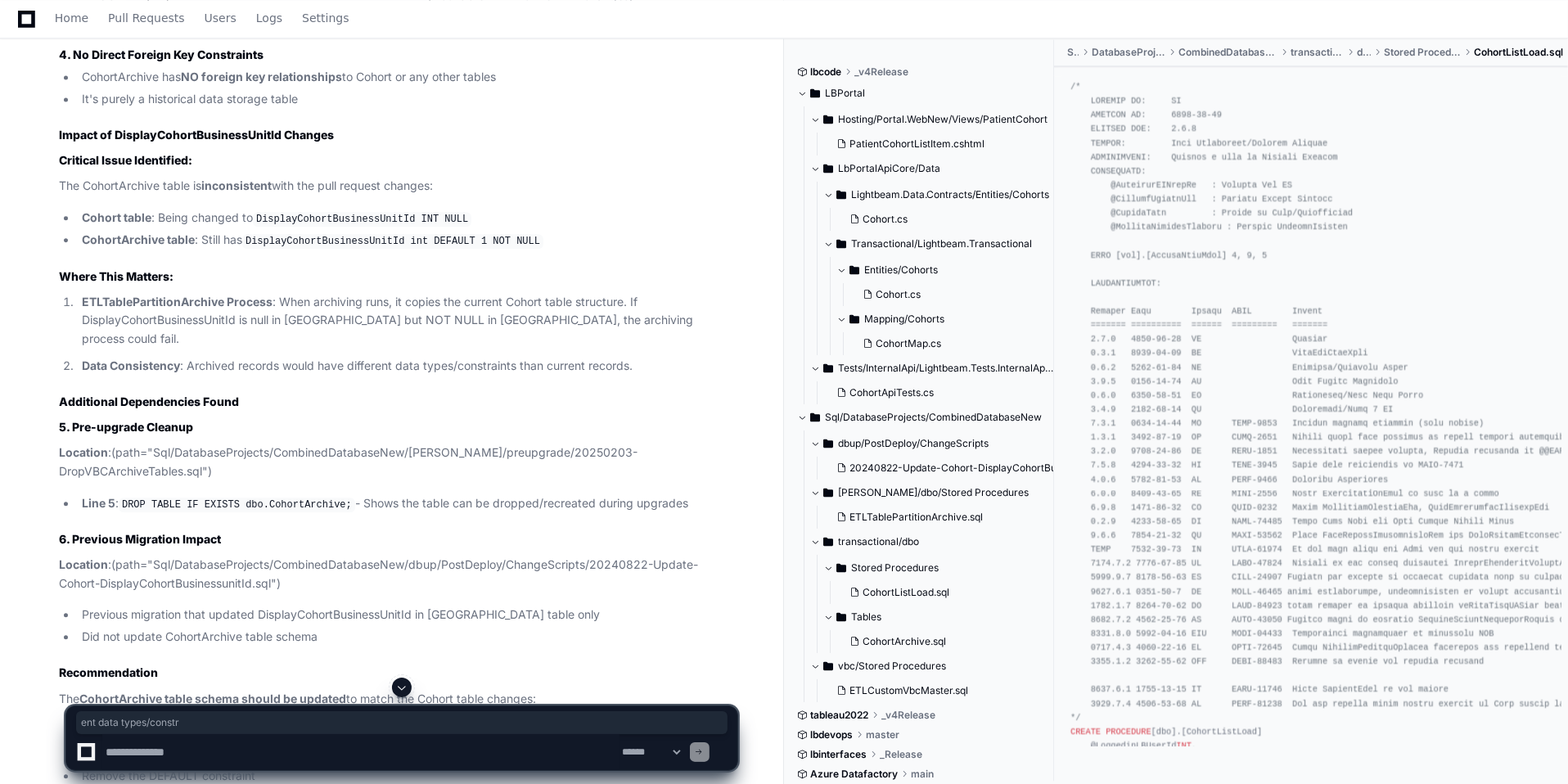
scroll to position [3829, 0]
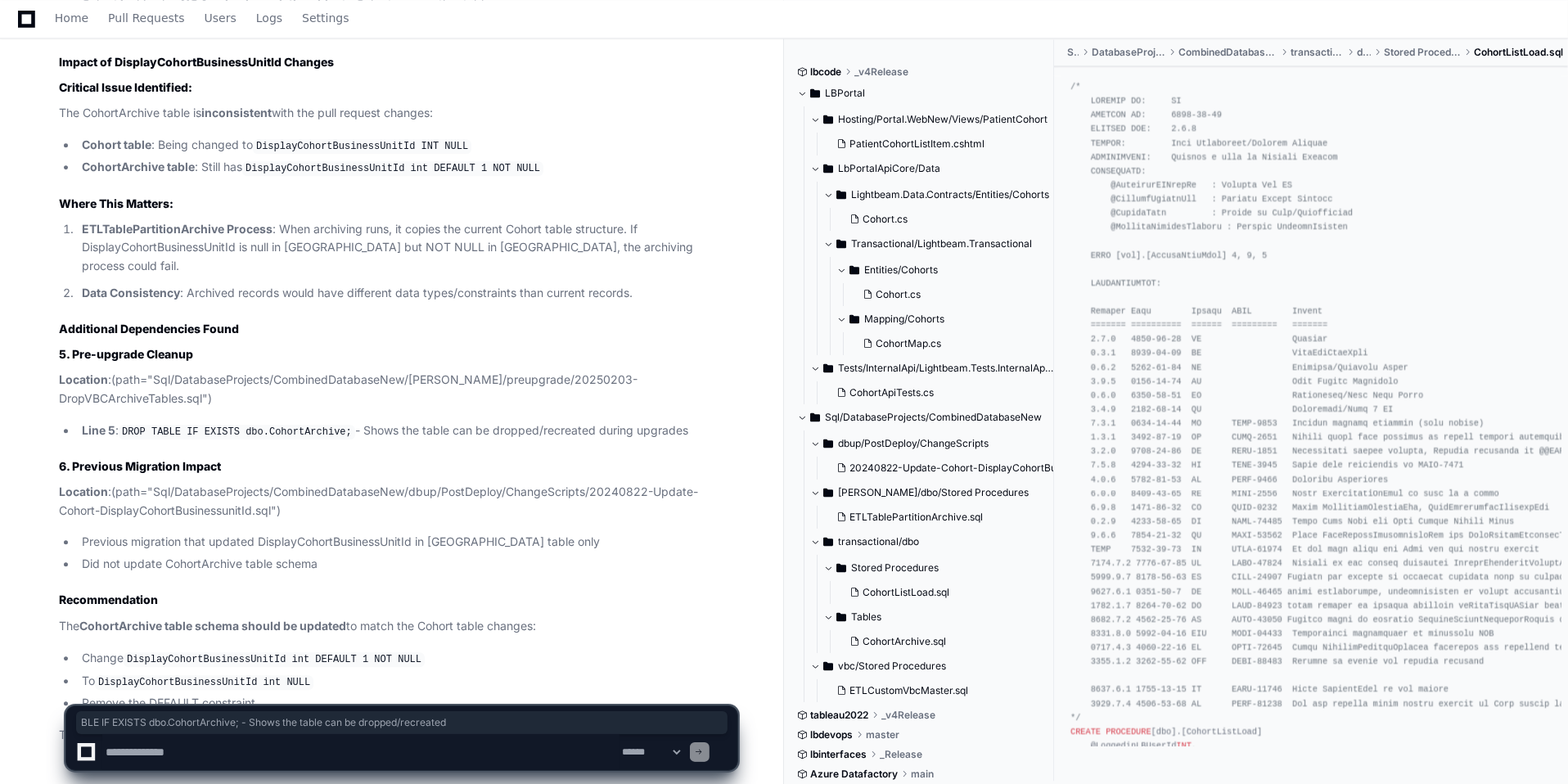
drag, startPoint x: 160, startPoint y: 337, endPoint x: 582, endPoint y: 340, distance: 422.0
click at [582, 421] on li "Line 5 : DROP TABLE IF EXISTS dbo.CohortArchive; - Shows the table can be dropp…" at bounding box center [407, 431] width 660 height 20
drag, startPoint x: 653, startPoint y: 339, endPoint x: 143, endPoint y: 329, distance: 510.1
click at [143, 329] on article "Based on my comprehensive analysis of the CohortArchive table and its relations…" at bounding box center [398, 69] width 679 height 1351
drag, startPoint x: 152, startPoint y: 375, endPoint x: 200, endPoint y: 375, distance: 48.0
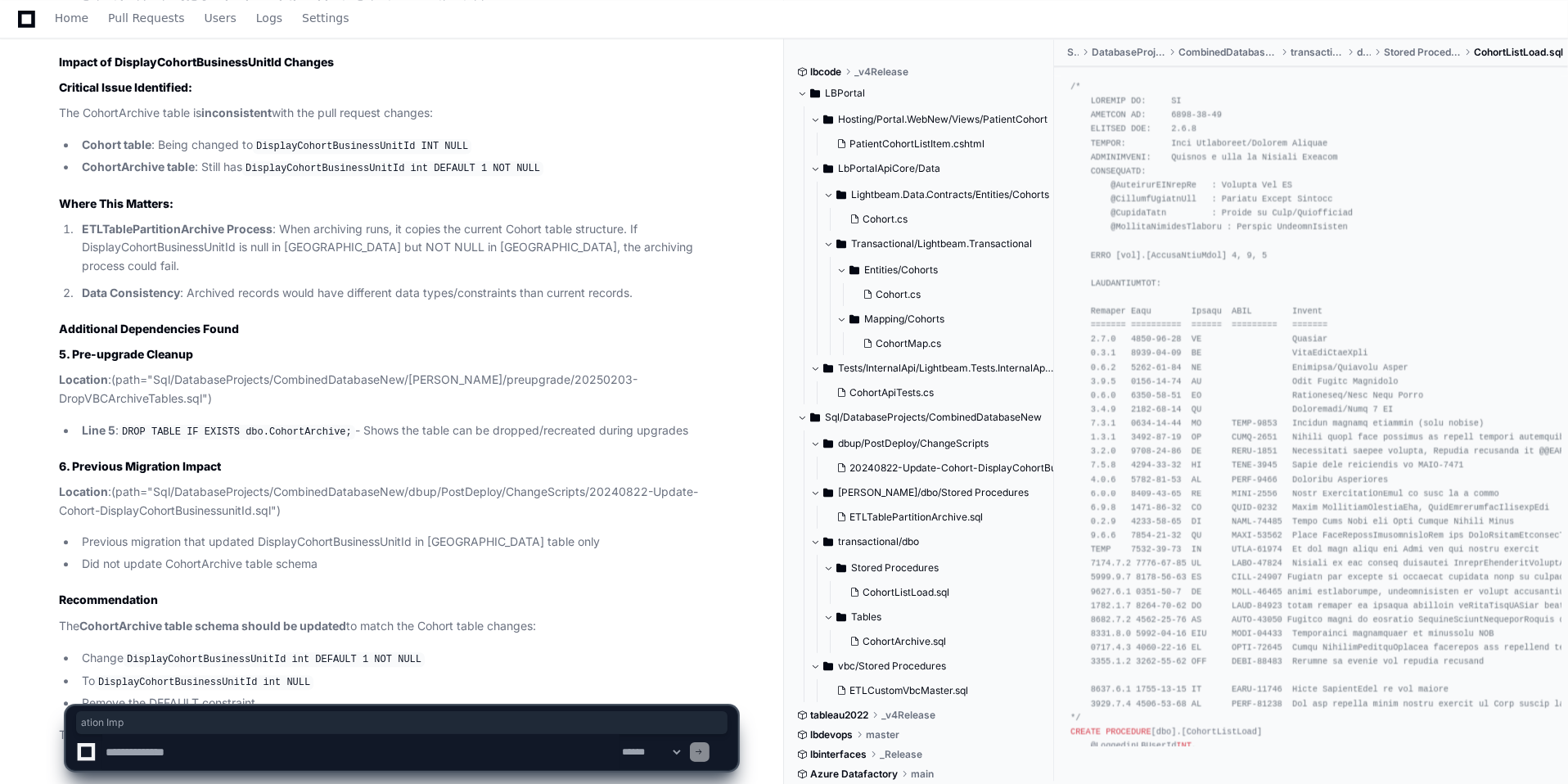
click at [200, 459] on strong "6. Previous Migration Impact" at bounding box center [139, 466] width 162 height 14
drag, startPoint x: 179, startPoint y: 607, endPoint x: 222, endPoint y: 609, distance: 43.0
click at [222, 695] on li "Remove the DEFAULT constraint" at bounding box center [407, 704] width 660 height 19
drag, startPoint x: 127, startPoint y: 526, endPoint x: 346, endPoint y: 531, distance: 219.1
click at [346, 531] on article "Based on my comprehensive analysis of the CohortArchive table and its relations…" at bounding box center [398, 69] width 679 height 1351
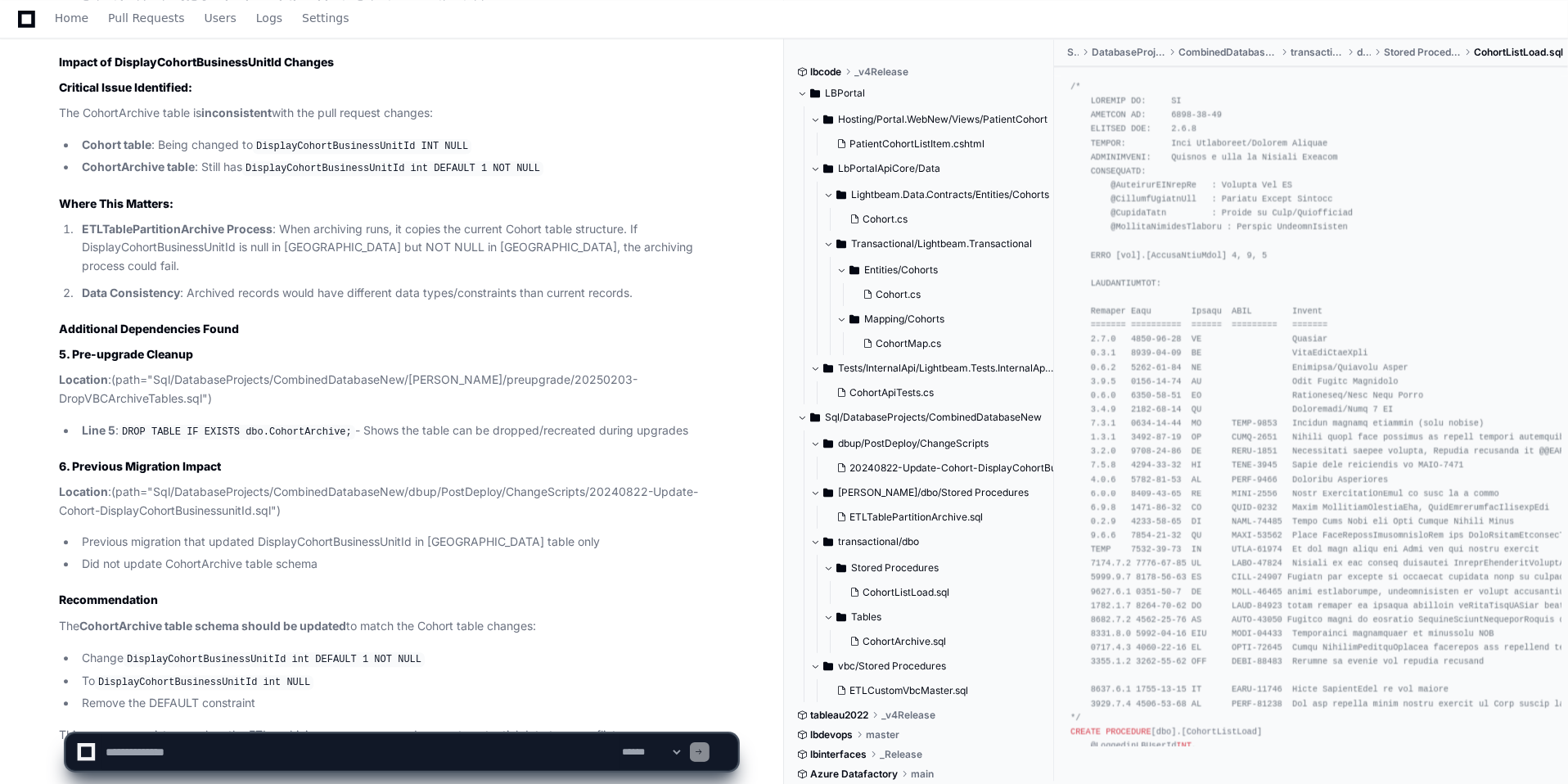
click at [132, 726] on p "This ensures consistency when the ETL archiving process runs and prevents poten…" at bounding box center [398, 736] width 679 height 19
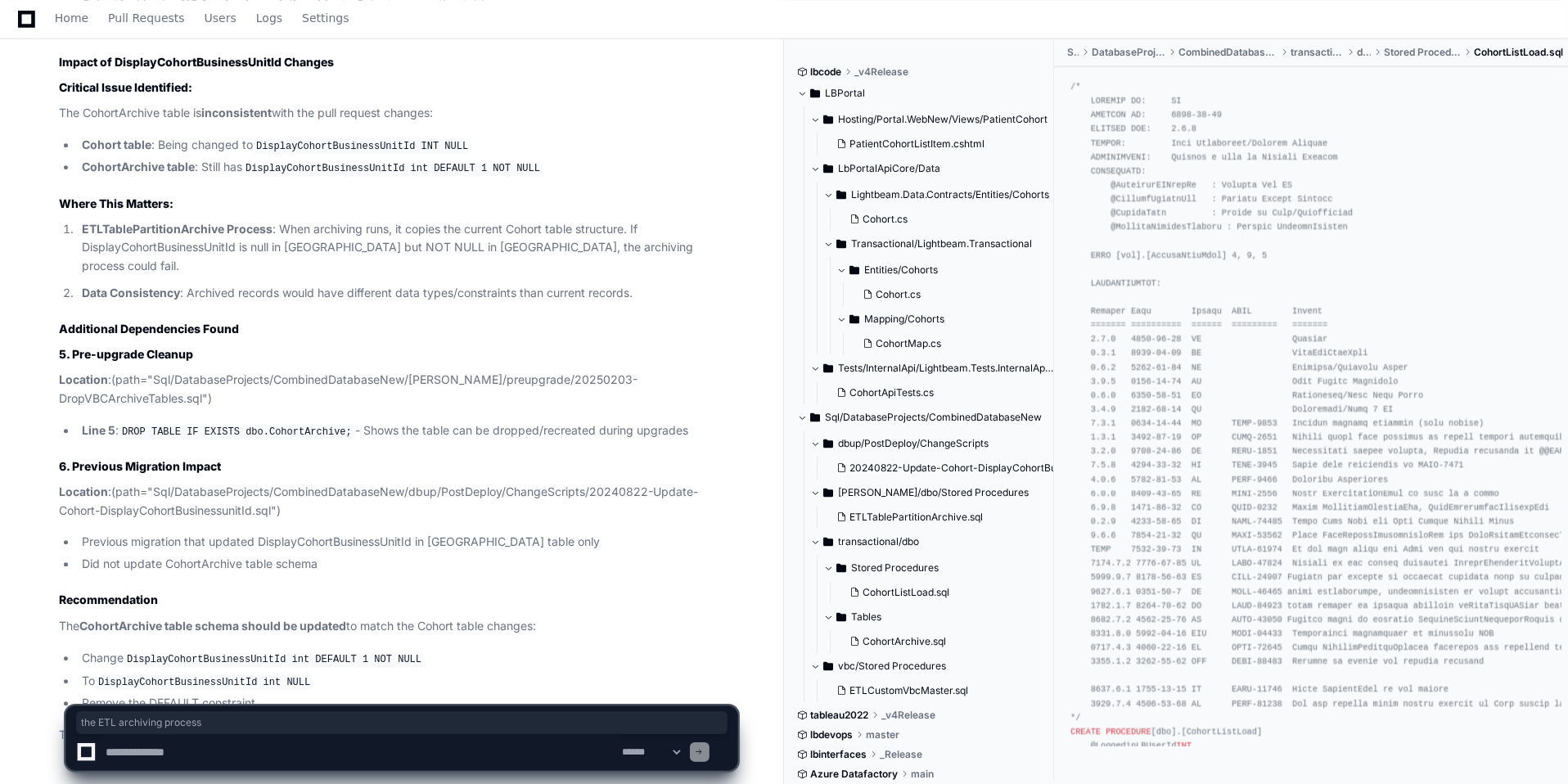
drag, startPoint x: 226, startPoint y: 640, endPoint x: 376, endPoint y: 640, distance: 150.0
click at [376, 726] on p "This ensures consistency when the ETL archiving process runs and prevents poten…" at bounding box center [398, 736] width 679 height 19
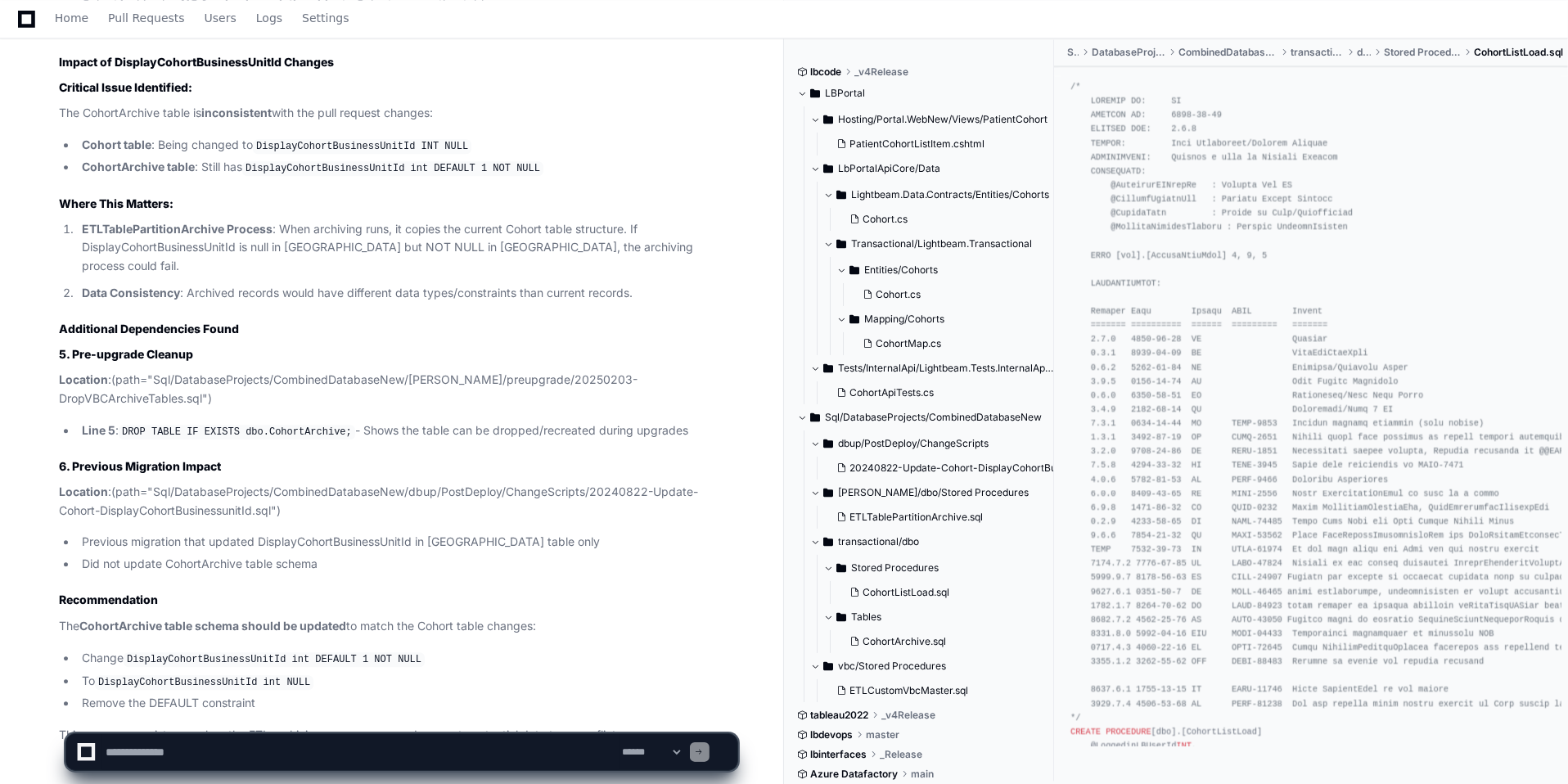
click at [126, 619] on strong "CohortArchive table schema should be updated" at bounding box center [212, 626] width 267 height 14
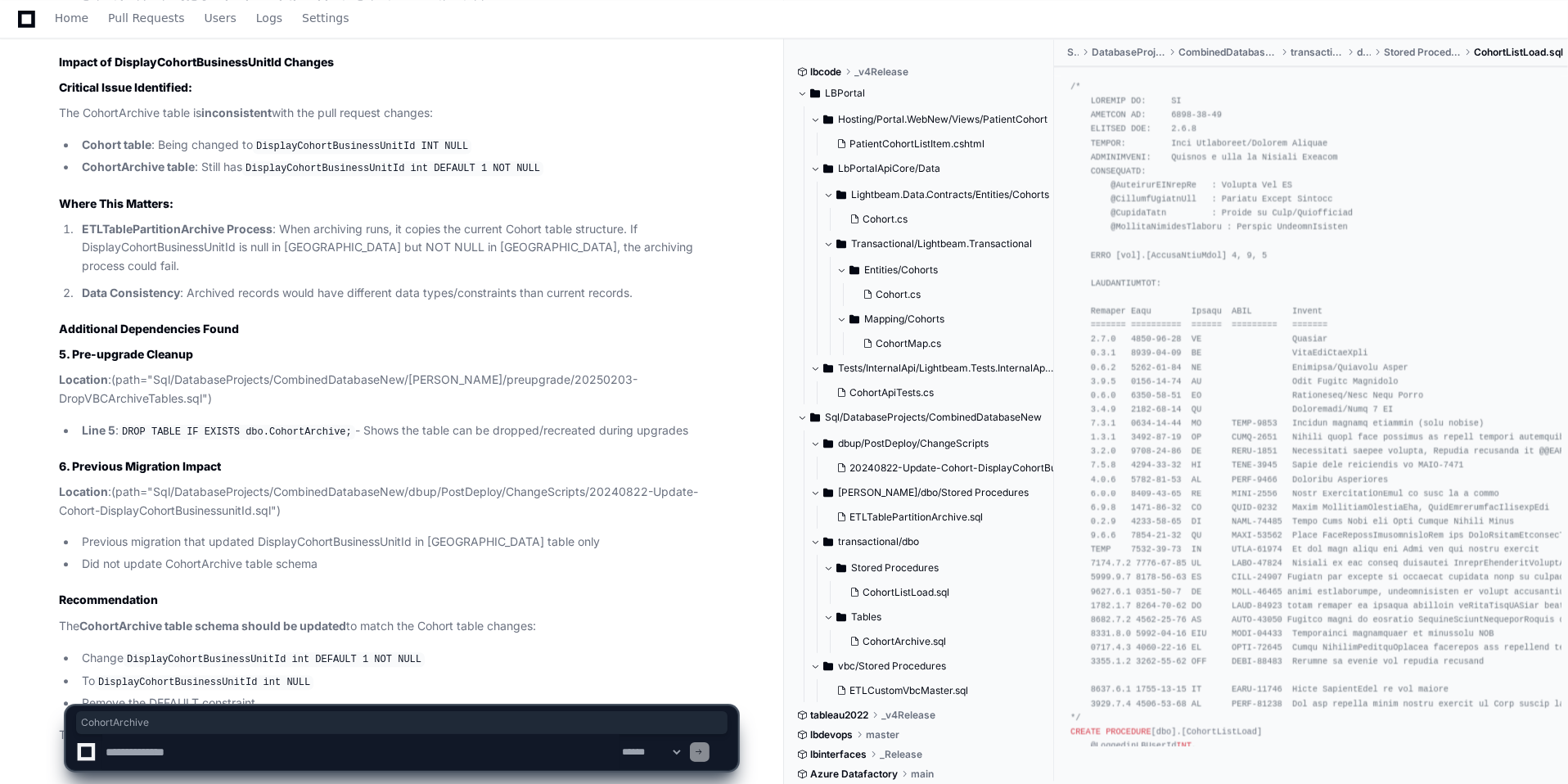
click at [126, 619] on strong "CohortArchive table schema should be updated" at bounding box center [212, 626] width 267 height 14
copy strong "CohortArchive"
click at [171, 749] on textarea at bounding box center [361, 752] width 517 height 36
type textarea "*"
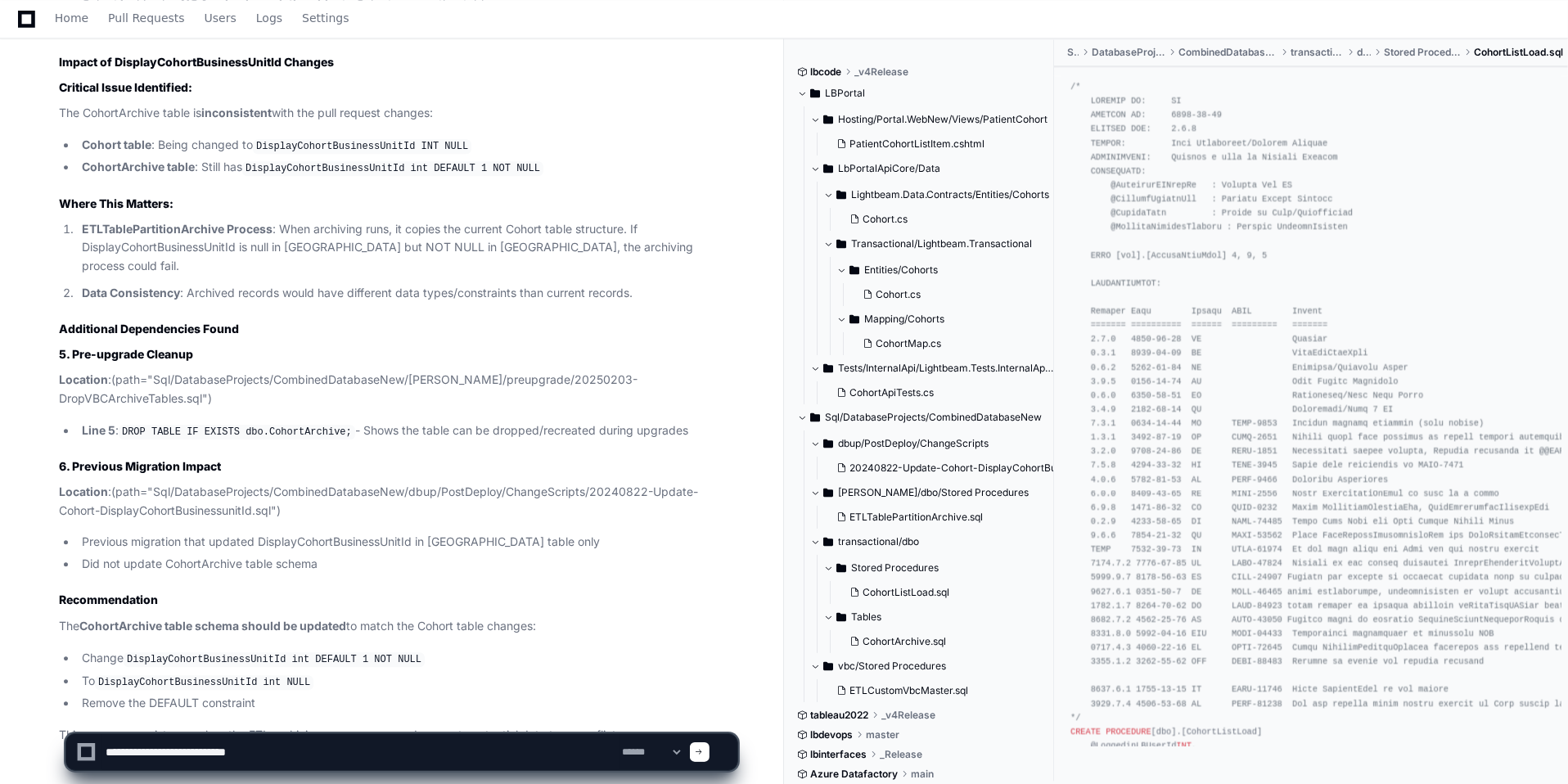
click at [152, 619] on strong "CohortArchive table schema should be updated" at bounding box center [212, 626] width 267 height 14
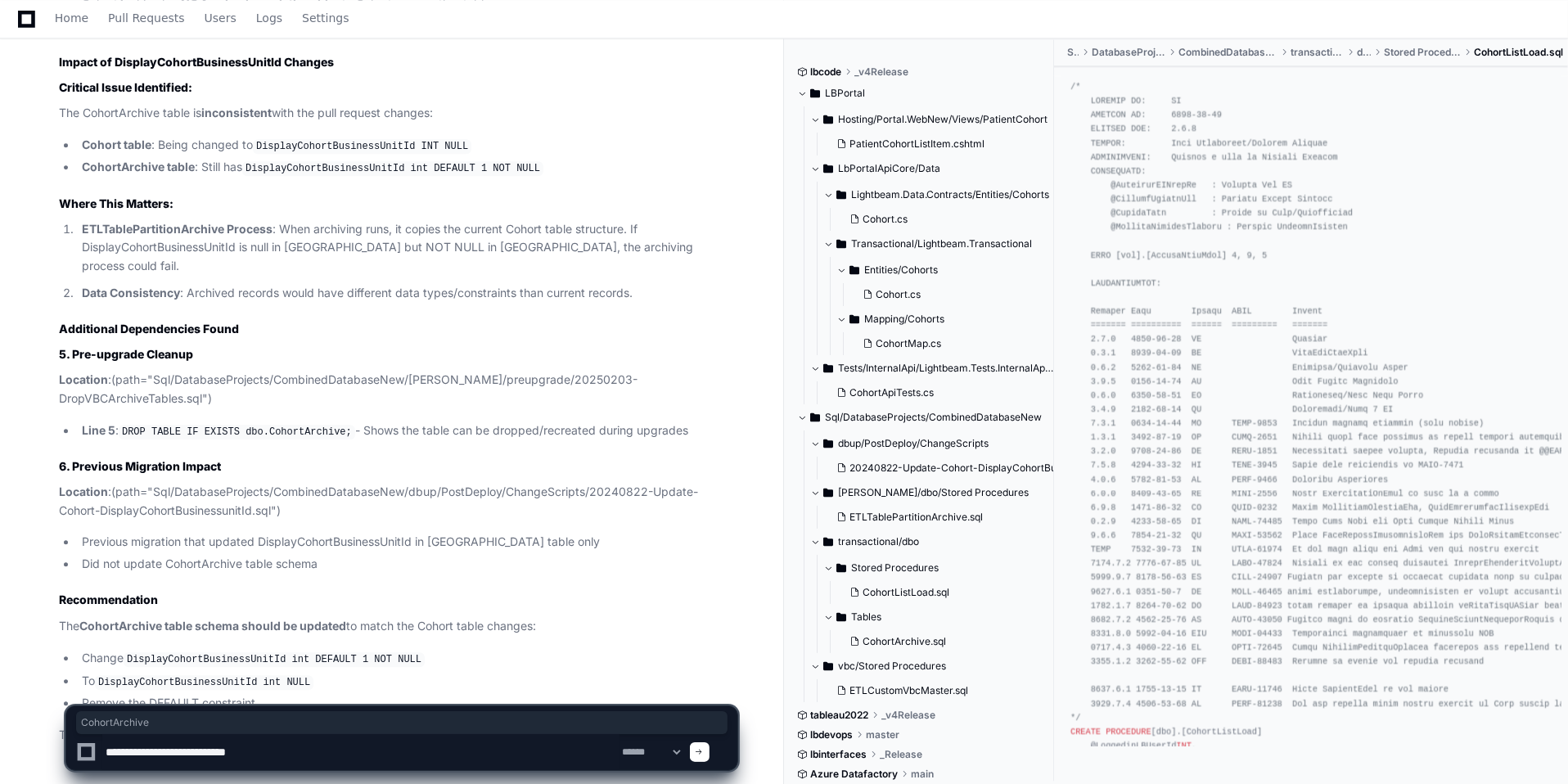
click at [152, 619] on strong "CohortArchive table schema should be updated" at bounding box center [212, 626] width 267 height 14
copy strong "CohortArchive"
click at [265, 747] on textarea at bounding box center [361, 752] width 517 height 36
paste textarea "**********"
type textarea "**********"
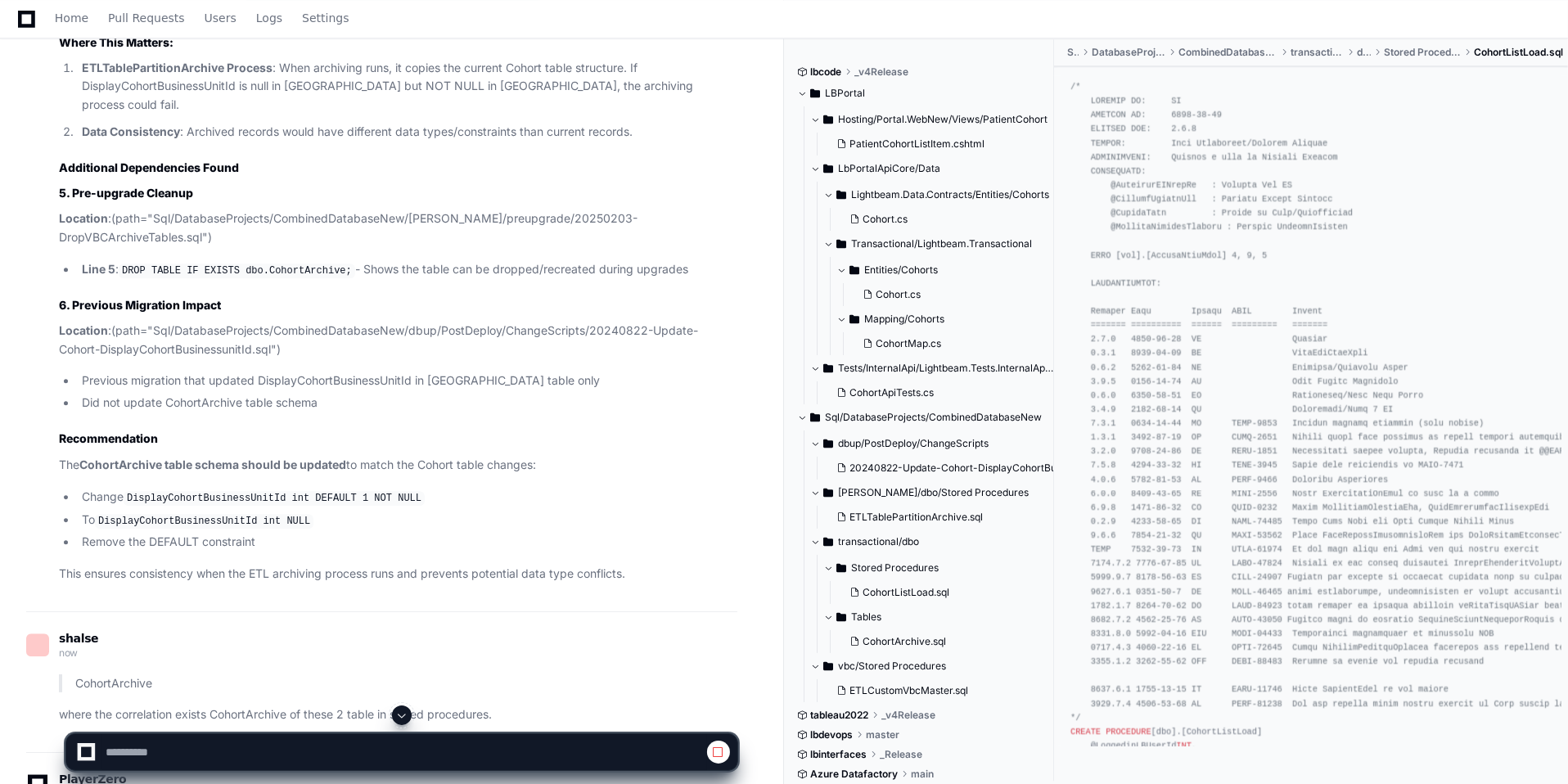
scroll to position [4065, 0]
